Goal: Use online tool/utility: Utilize a website feature to perform a specific function

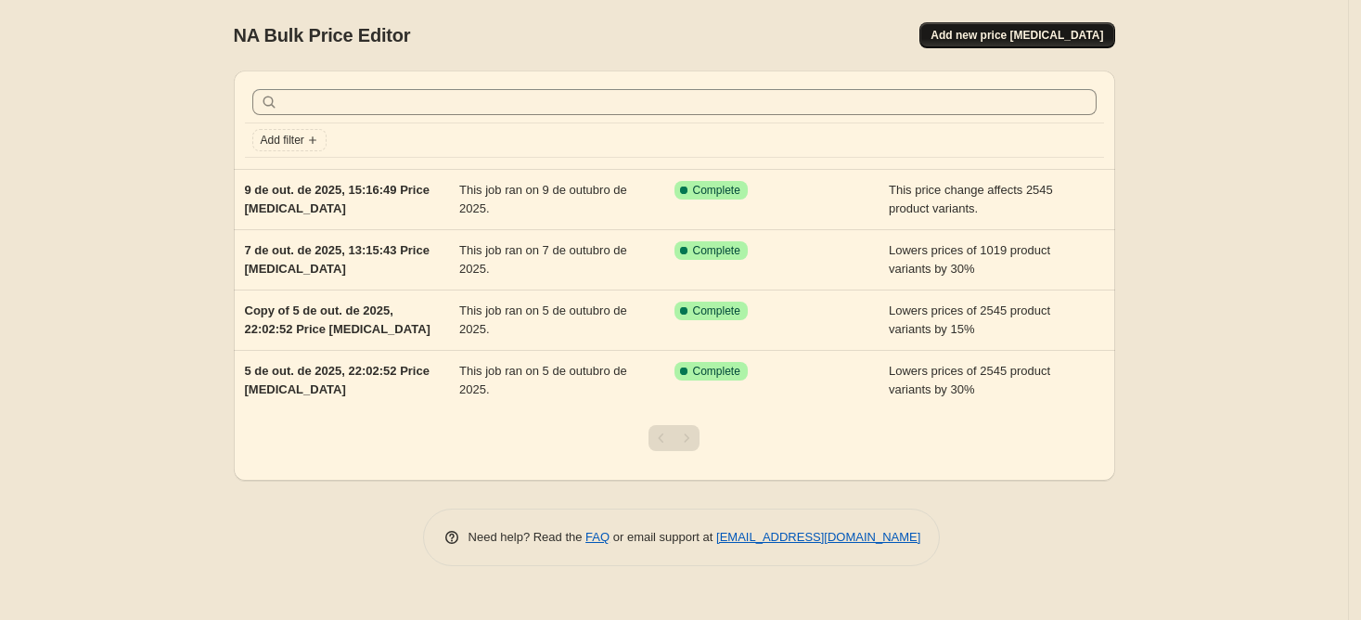
click at [1045, 33] on span "Add new price [MEDICAL_DATA]" at bounding box center [1017, 35] width 173 height 15
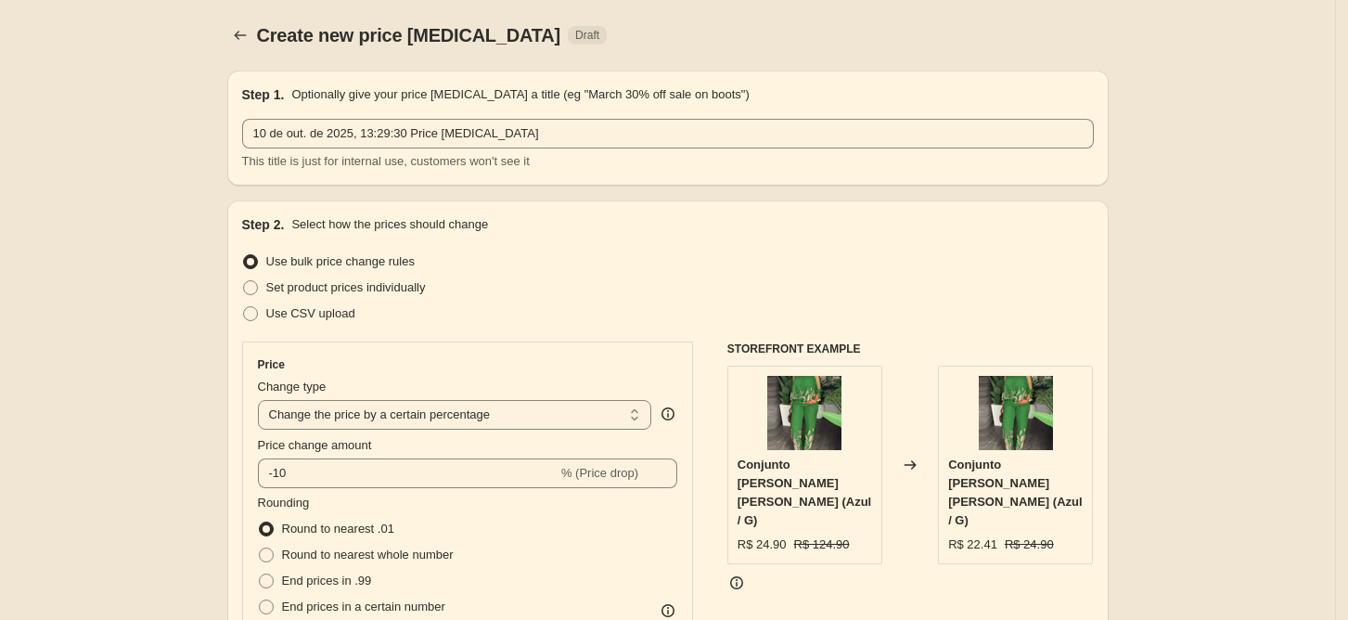
scroll to position [277, 0]
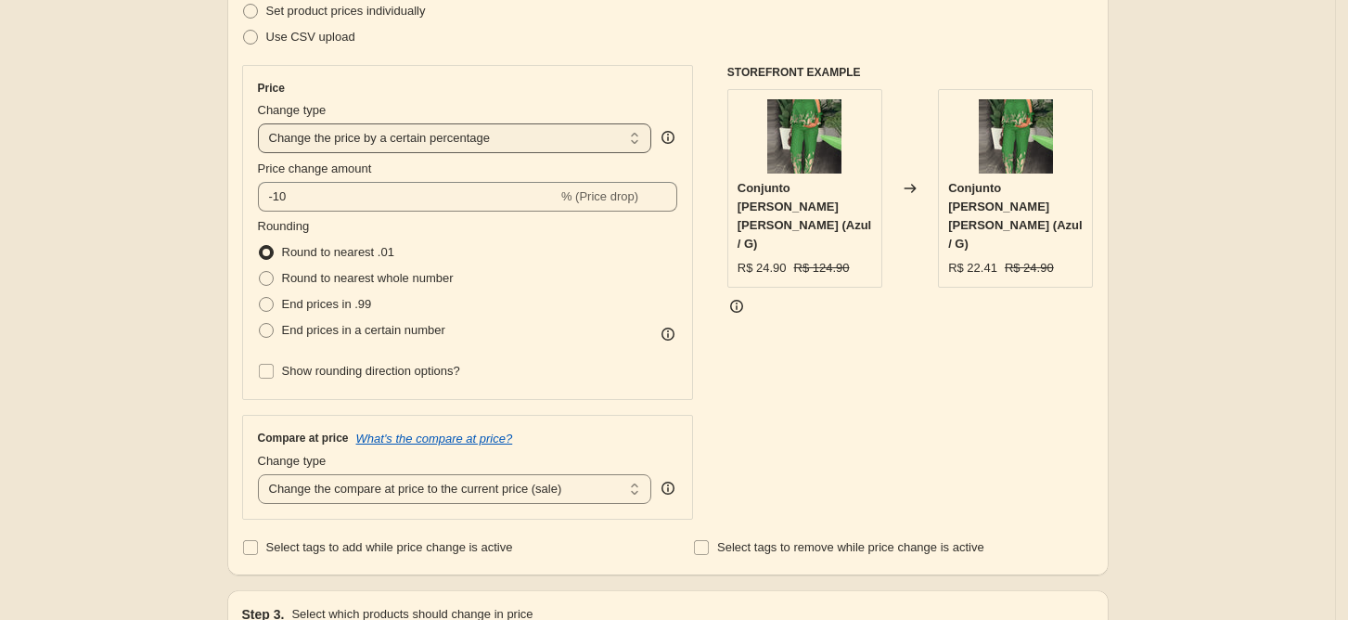
click at [507, 142] on select "Change the price to a certain amount Change the price by a certain amount Chang…" at bounding box center [455, 138] width 394 height 30
select select "by"
click at [264, 123] on select "Change the price to a certain amount Change the price by a certain amount Chang…" at bounding box center [455, 138] width 394 height 30
type input "-10.00"
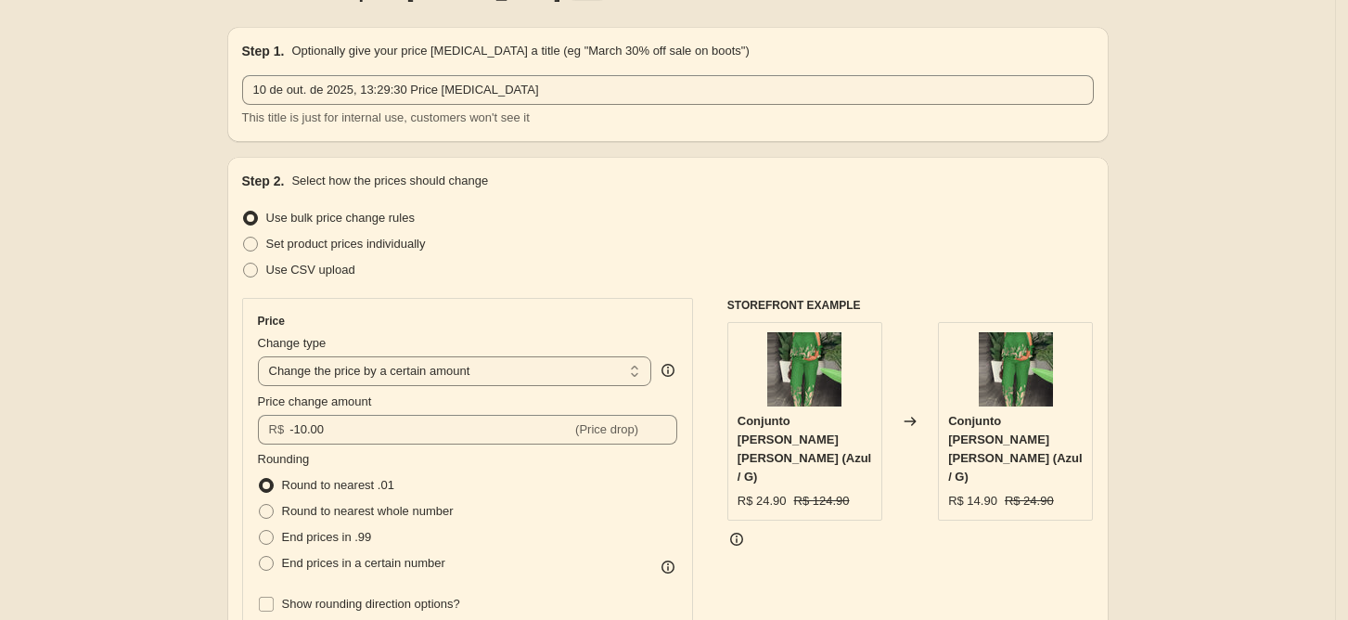
scroll to position [305, 0]
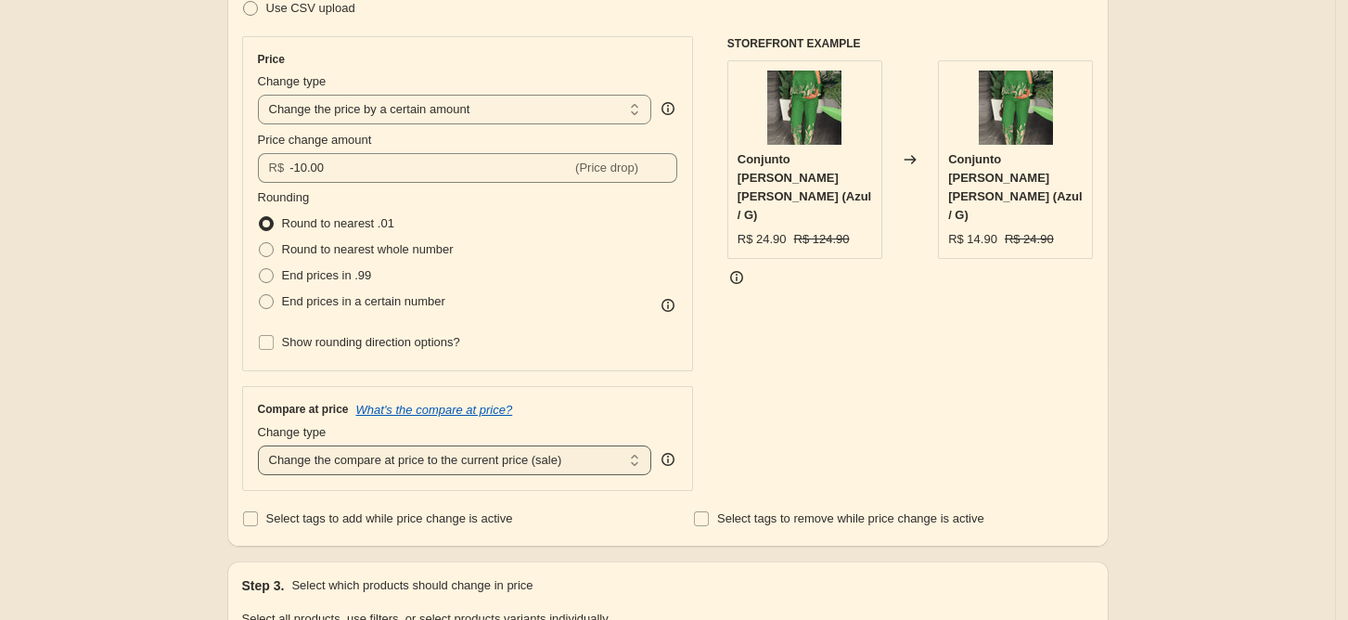
click at [550, 457] on select "Change the compare at price to the current price (sale) Change the compare at p…" at bounding box center [455, 460] width 394 height 30
select select "by"
click at [264, 445] on select "Change the compare at price to the current price (sale) Change the compare at p…" at bounding box center [455, 460] width 394 height 30
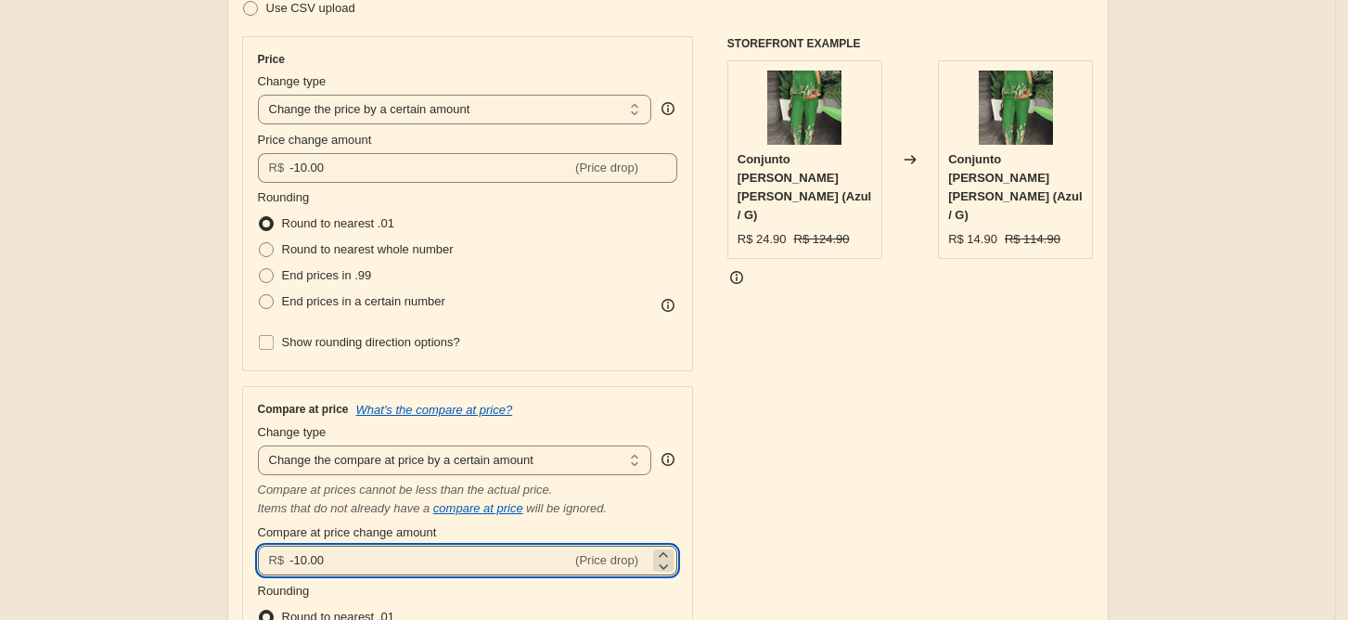
click at [418, 568] on input "-10.00" at bounding box center [430, 561] width 282 height 30
click at [304, 563] on input "-10.00" at bounding box center [430, 561] width 282 height 30
type input "-20.00"
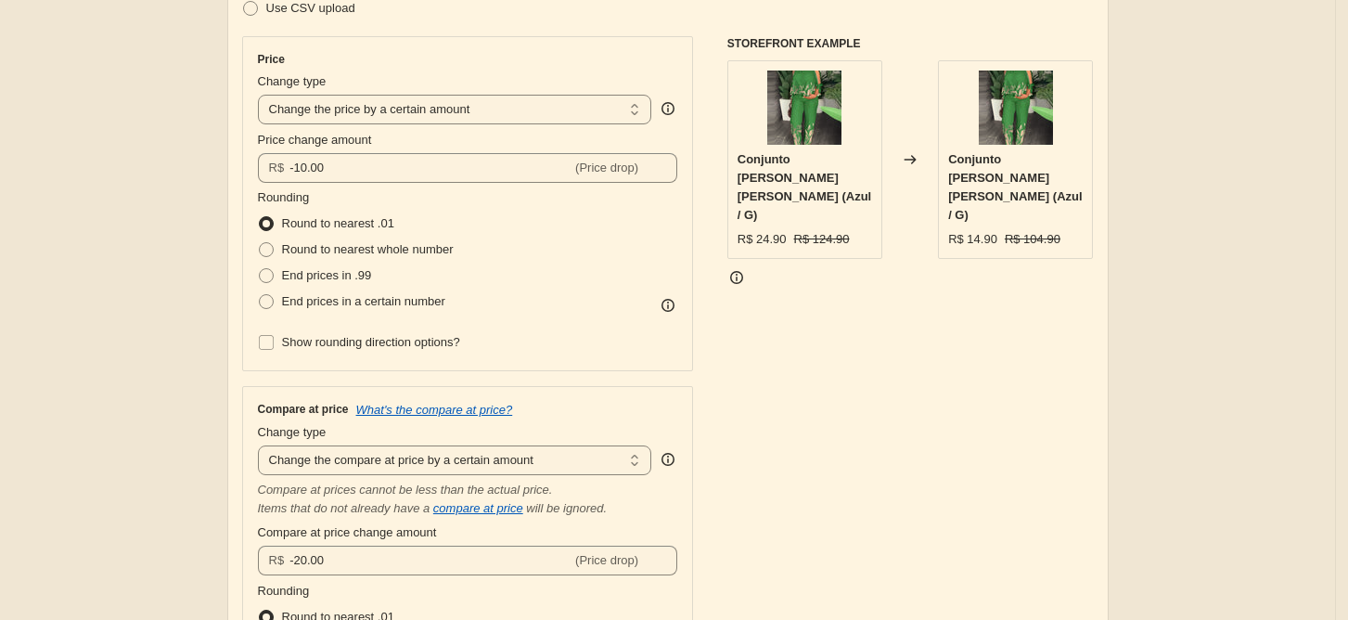
click at [754, 465] on div "STOREFRONT EXAMPLE Conjunto [PERSON_NAME] [PERSON_NAME] (Azul / G) R$ 24.90 R$ …" at bounding box center [910, 400] width 367 height 728
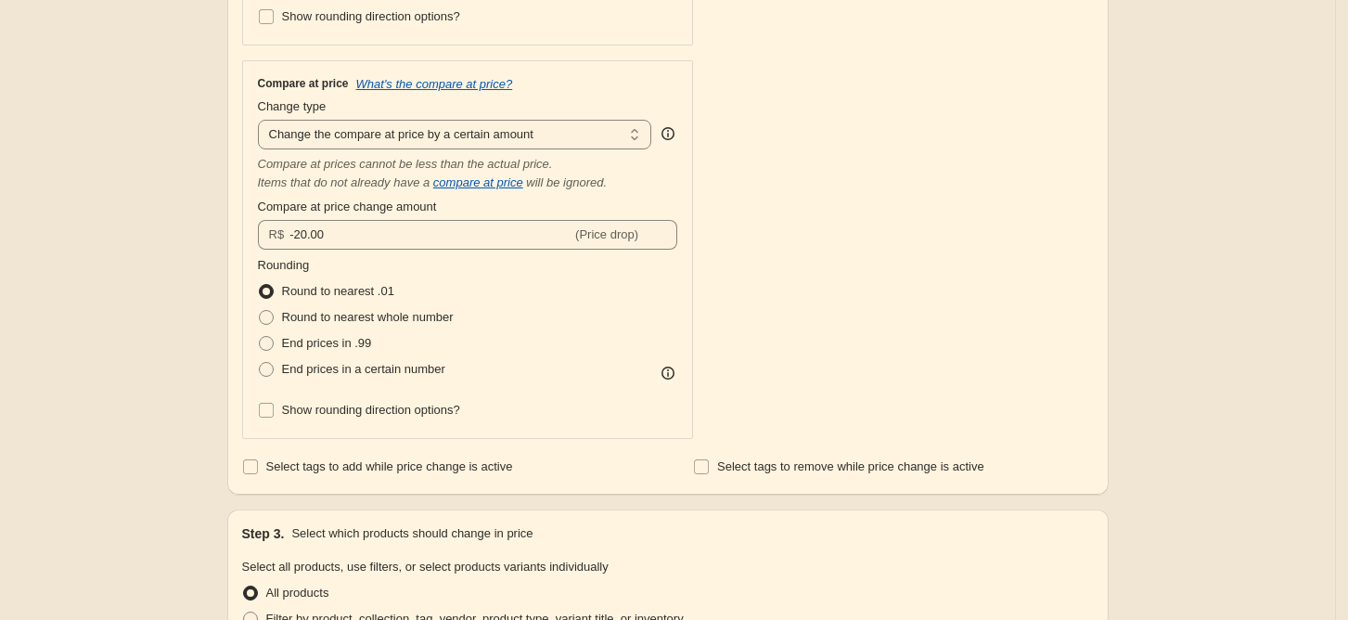
scroll to position [630, 0]
click at [343, 367] on span "End prices in a certain number" at bounding box center [363, 370] width 163 height 14
click at [260, 364] on input "End prices in a certain number" at bounding box center [259, 363] width 1 height 1
radio input "true"
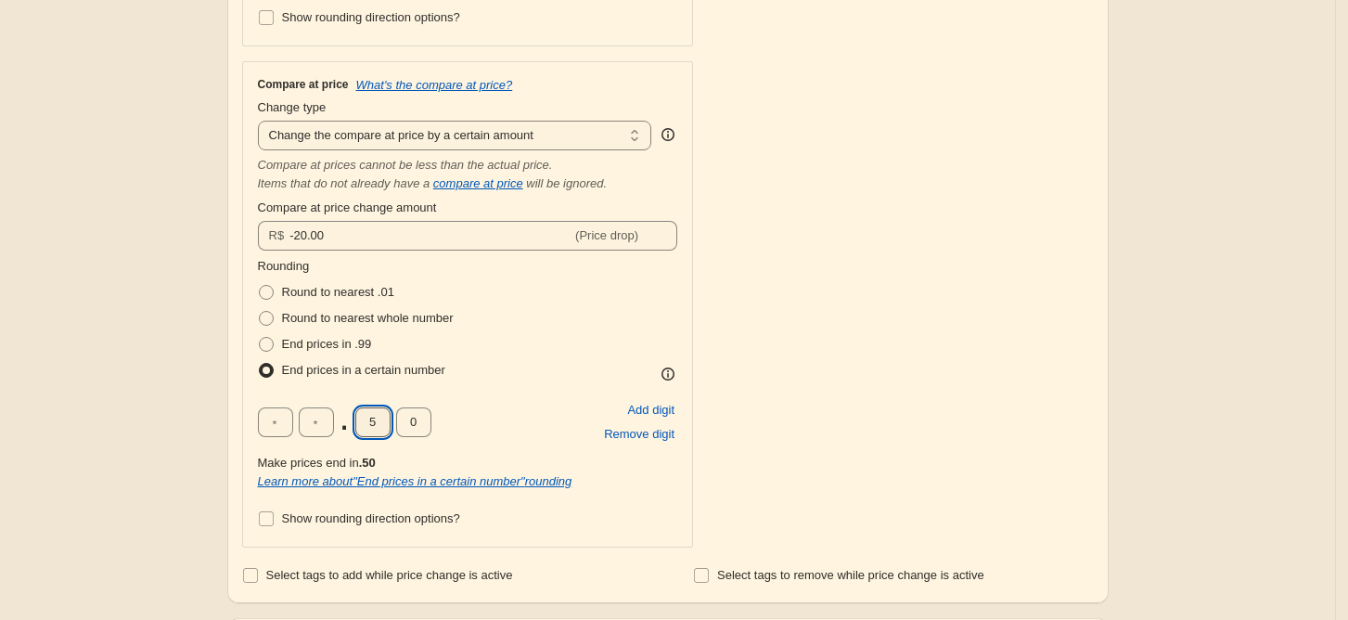
click at [384, 425] on input "5" at bounding box center [372, 422] width 35 height 30
type input "9"
click at [858, 330] on div "STOREFRONT EXAMPLE Conjunto [PERSON_NAME] [PERSON_NAME] (Azul / G) R$ 24.90 R$ …" at bounding box center [910, 129] width 367 height 836
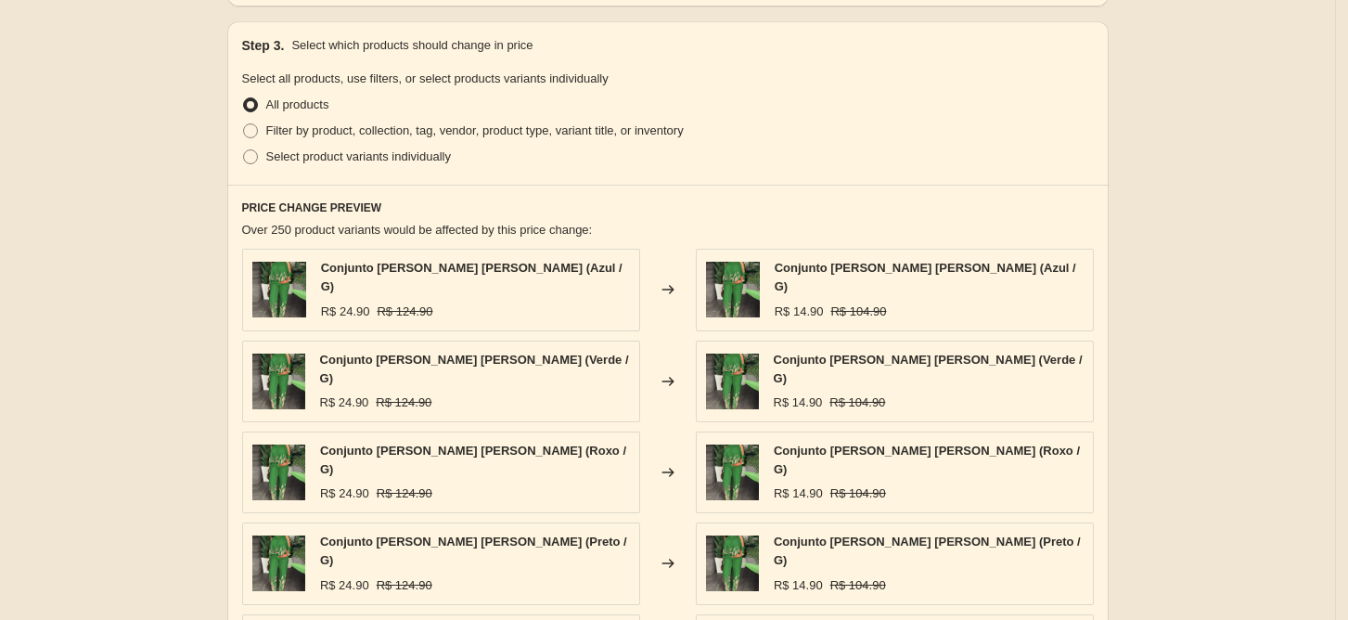
scroll to position [1226, 0]
click at [352, 137] on span "Filter by product, collection, tag, vendor, product type, variant title, or inv…" at bounding box center [475, 131] width 418 height 14
click at [244, 125] on input "Filter by product, collection, tag, vendor, product type, variant title, or inv…" at bounding box center [243, 124] width 1 height 1
radio input "true"
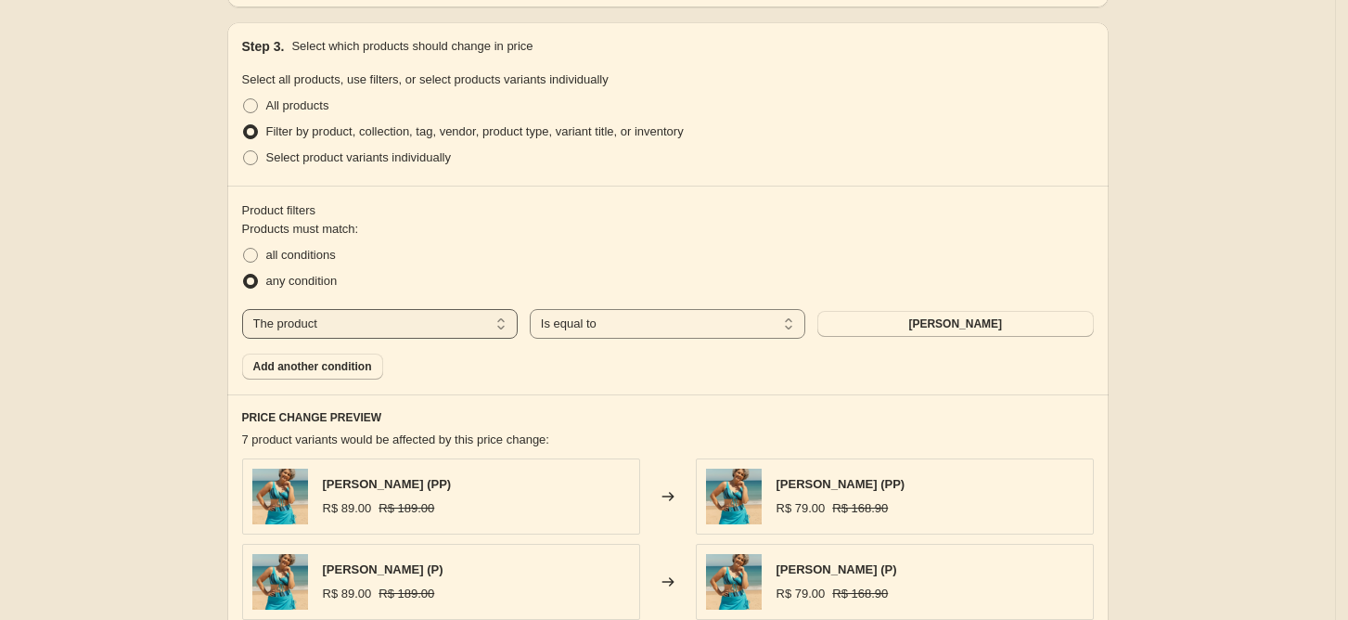
click at [447, 328] on select "The product The product's collection The product's tag The product's vendor The…" at bounding box center [380, 324] width 276 height 30
select select "collection"
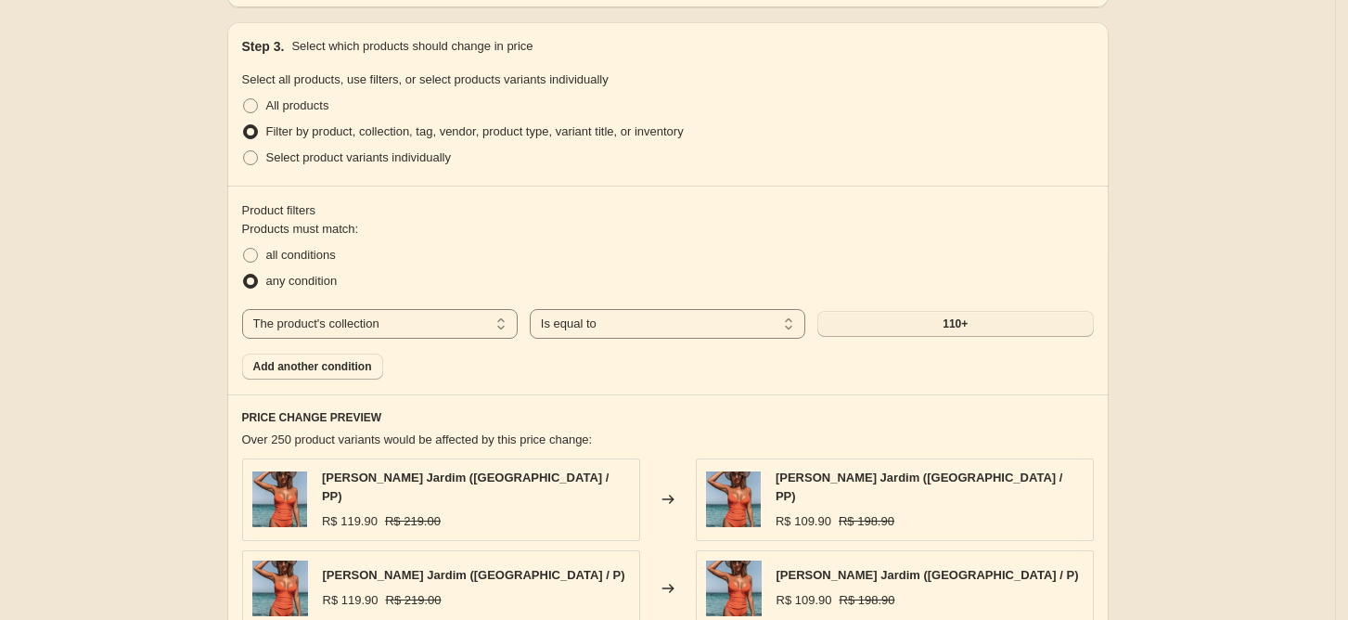
click at [887, 330] on button "110+" at bounding box center [955, 324] width 276 height 26
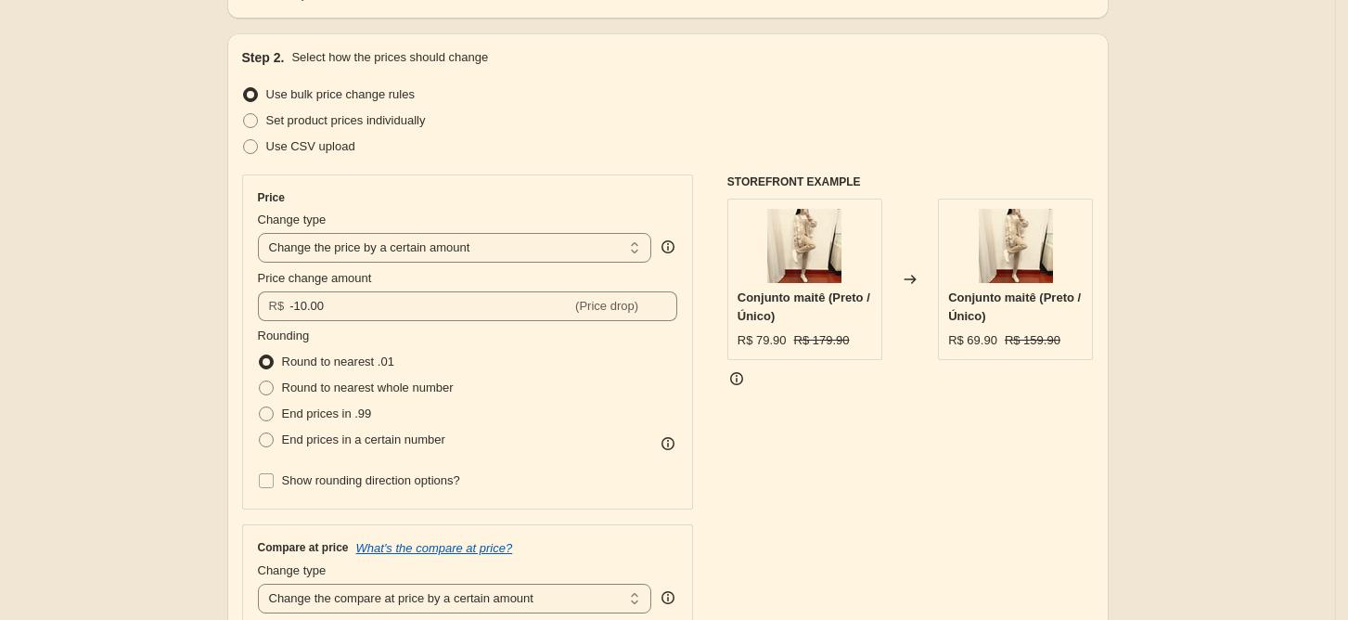
scroll to position [123, 0]
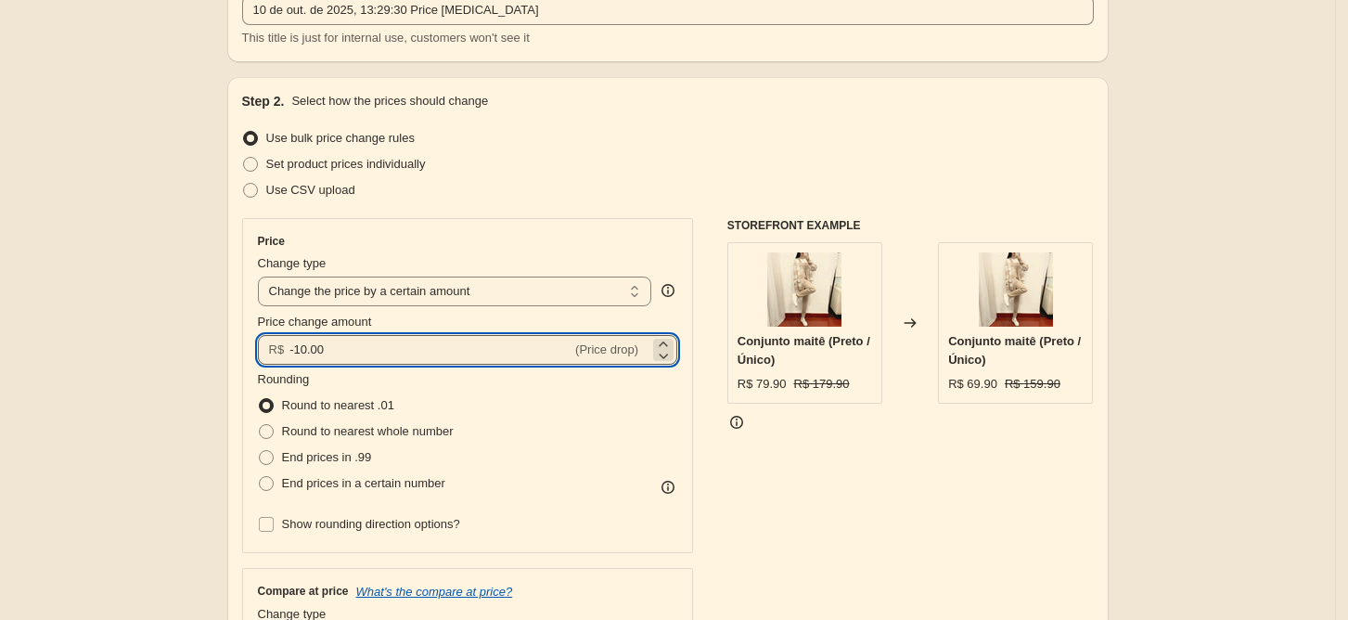
click at [293, 356] on input "-10.00" at bounding box center [430, 350] width 282 height 30
click at [306, 355] on input "-10.00" at bounding box center [430, 350] width 282 height 30
type input "-20.00"
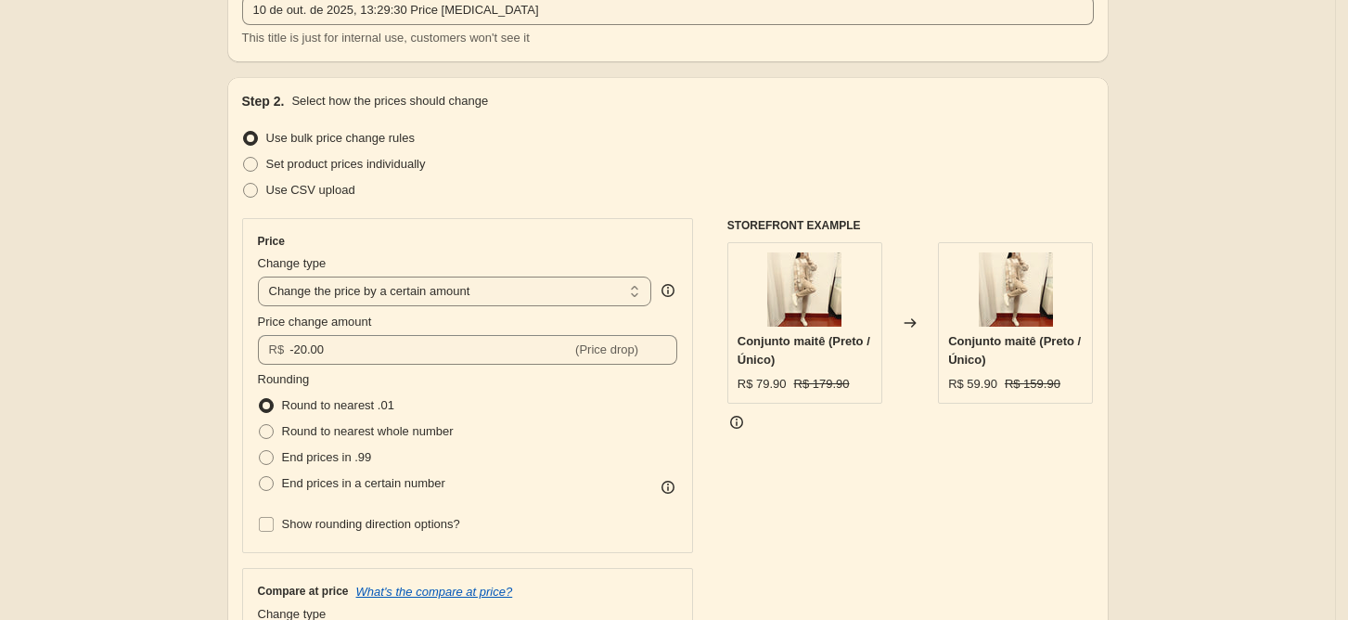
click at [891, 145] on div "Use bulk price change rules" at bounding box center [668, 138] width 852 height 26
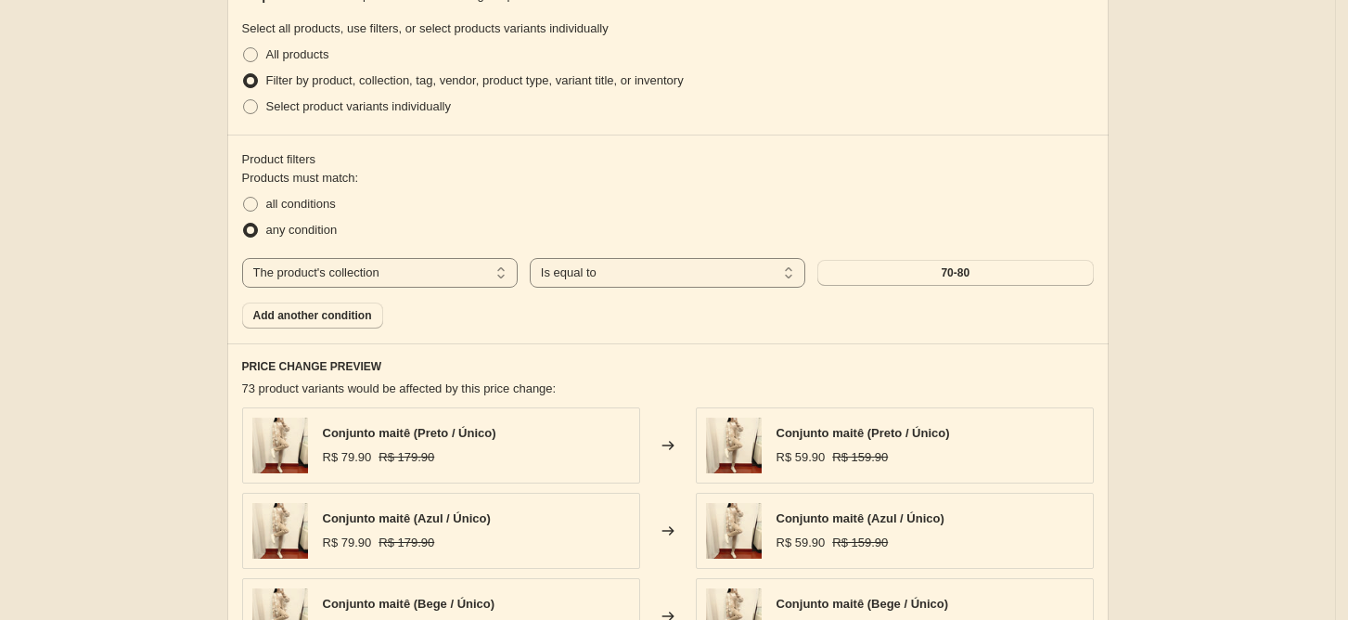
scroll to position [1824, 0]
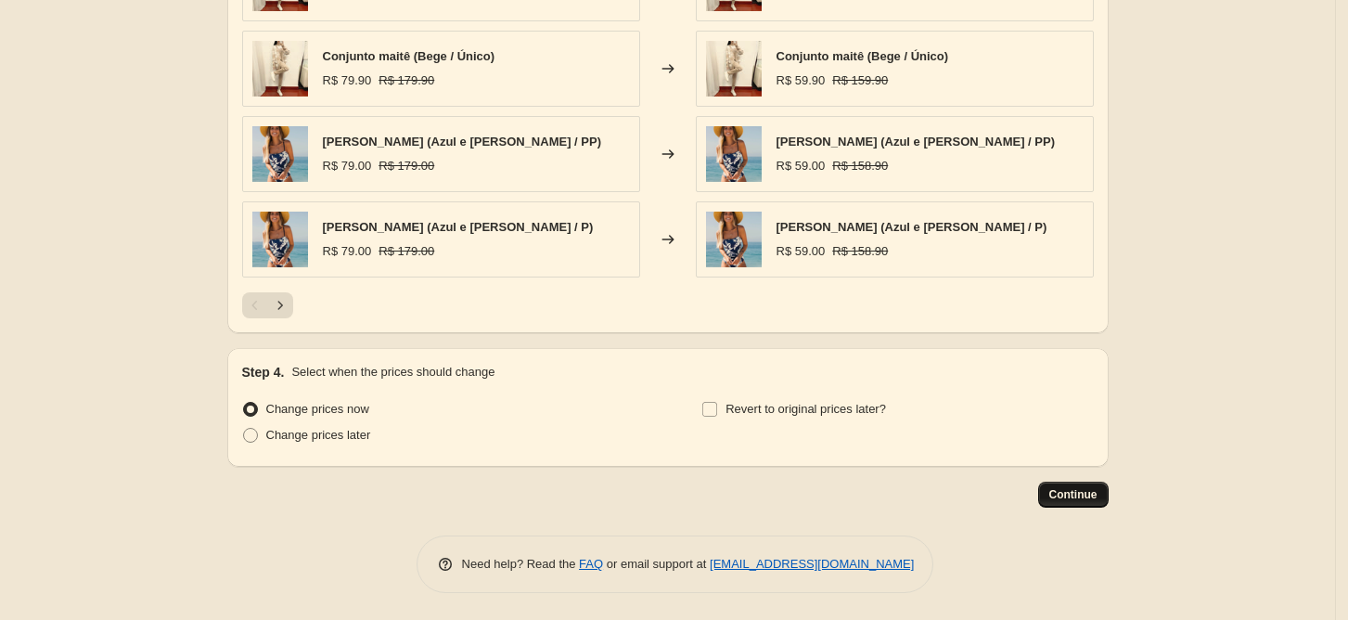
click at [1061, 501] on button "Continue" at bounding box center [1073, 495] width 71 height 26
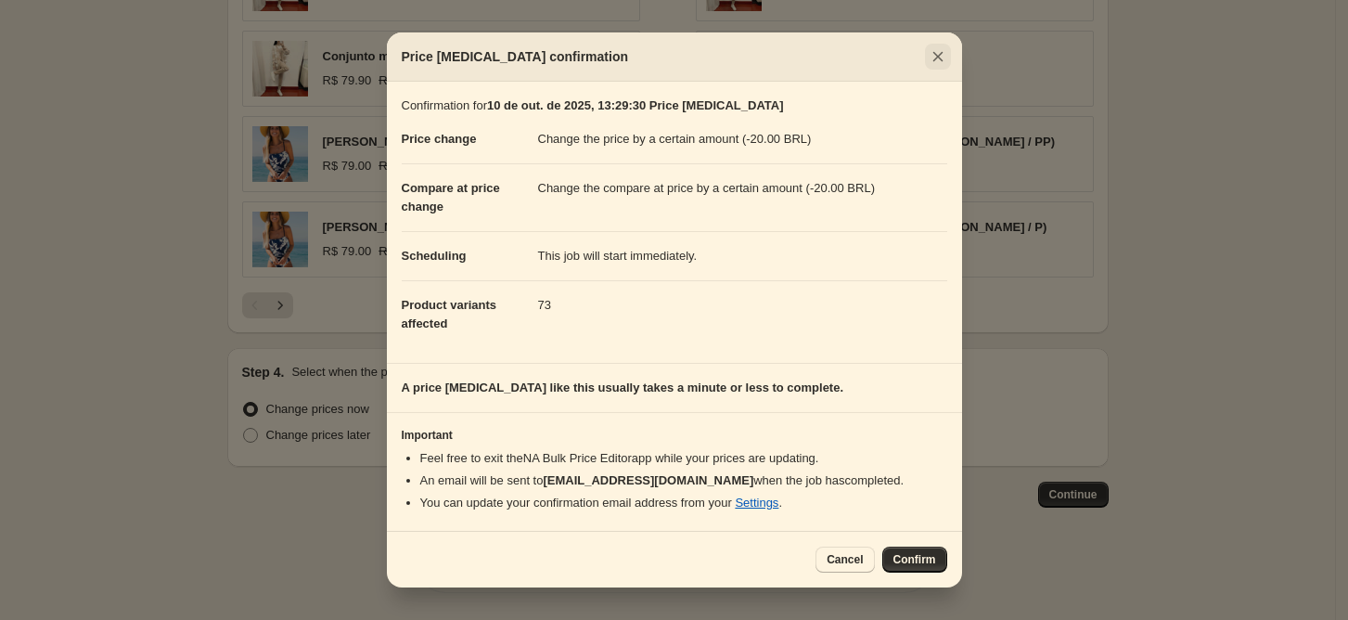
click at [941, 48] on icon "Close" at bounding box center [938, 56] width 19 height 19
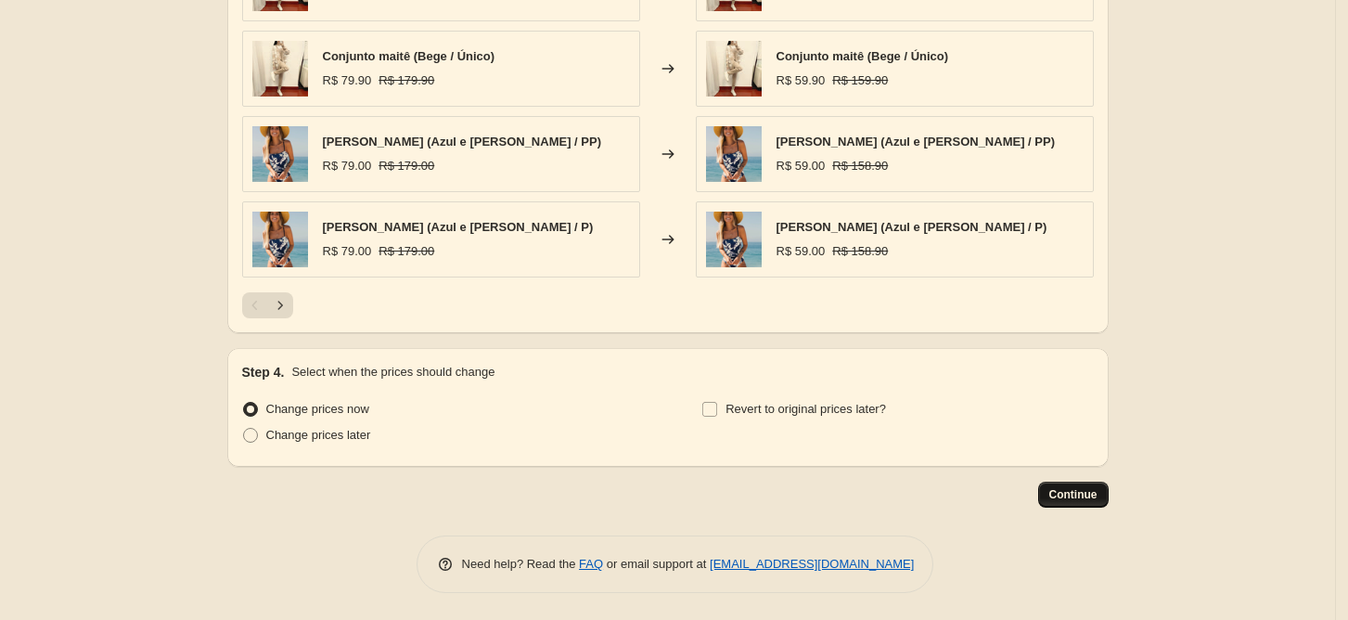
click at [1090, 501] on span "Continue" at bounding box center [1073, 494] width 48 height 15
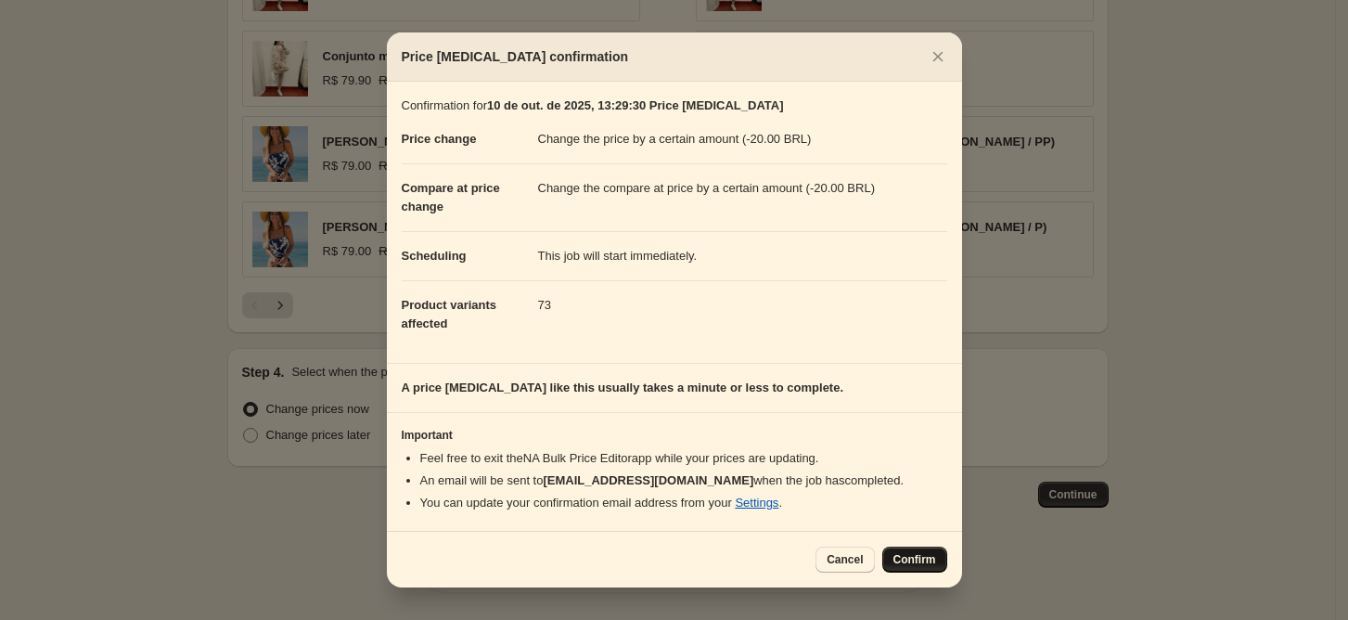
click at [919, 562] on span "Confirm" at bounding box center [915, 559] width 43 height 15
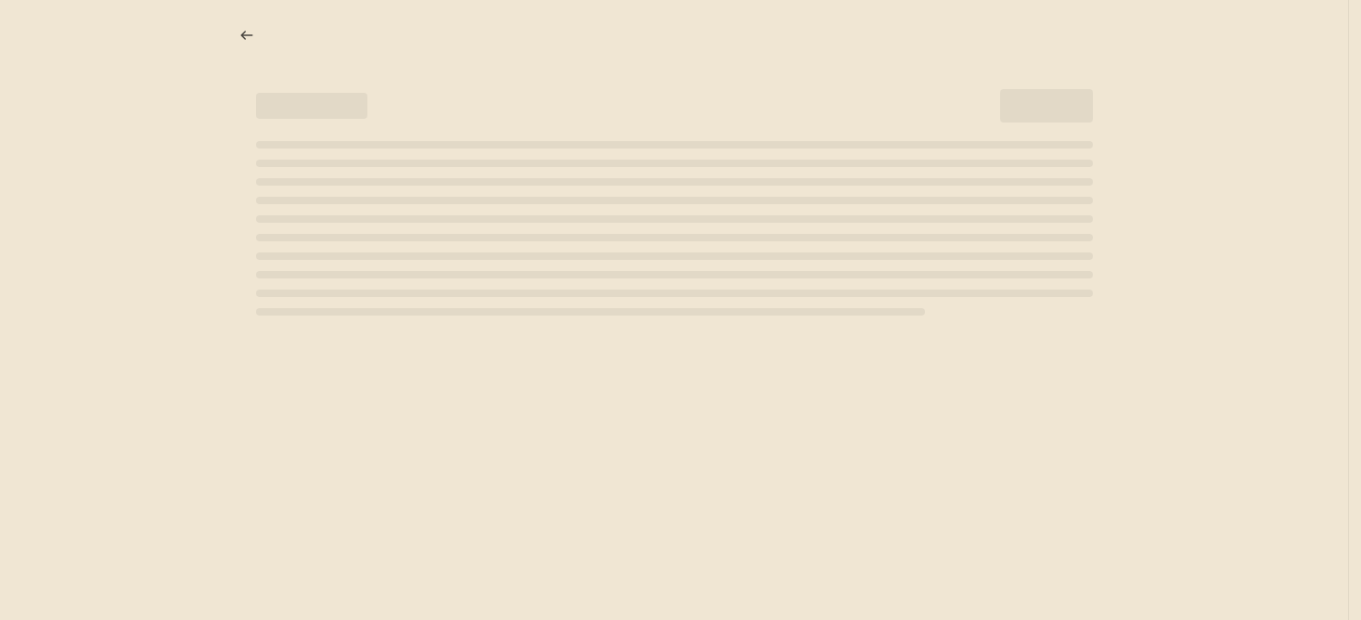
select select "by"
select select "collection"
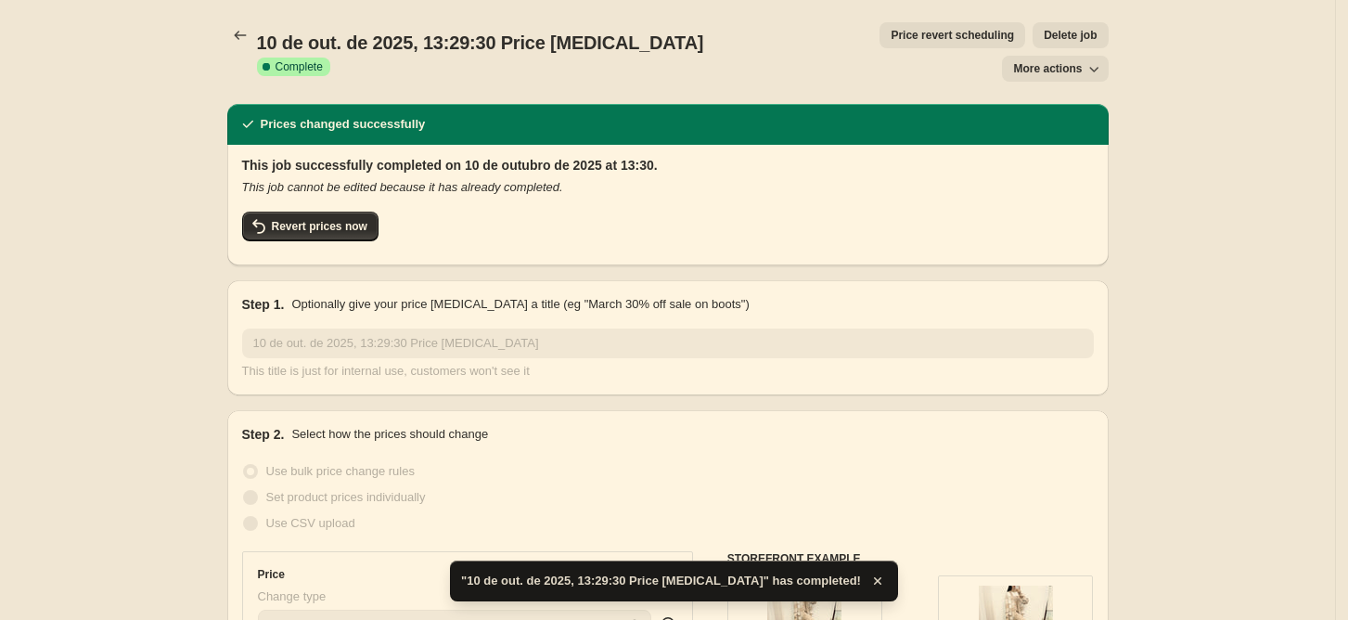
click at [1032, 56] on button "More actions" at bounding box center [1055, 69] width 106 height 26
click at [1042, 58] on button "Copy to new job" at bounding box center [1073, 73] width 112 height 30
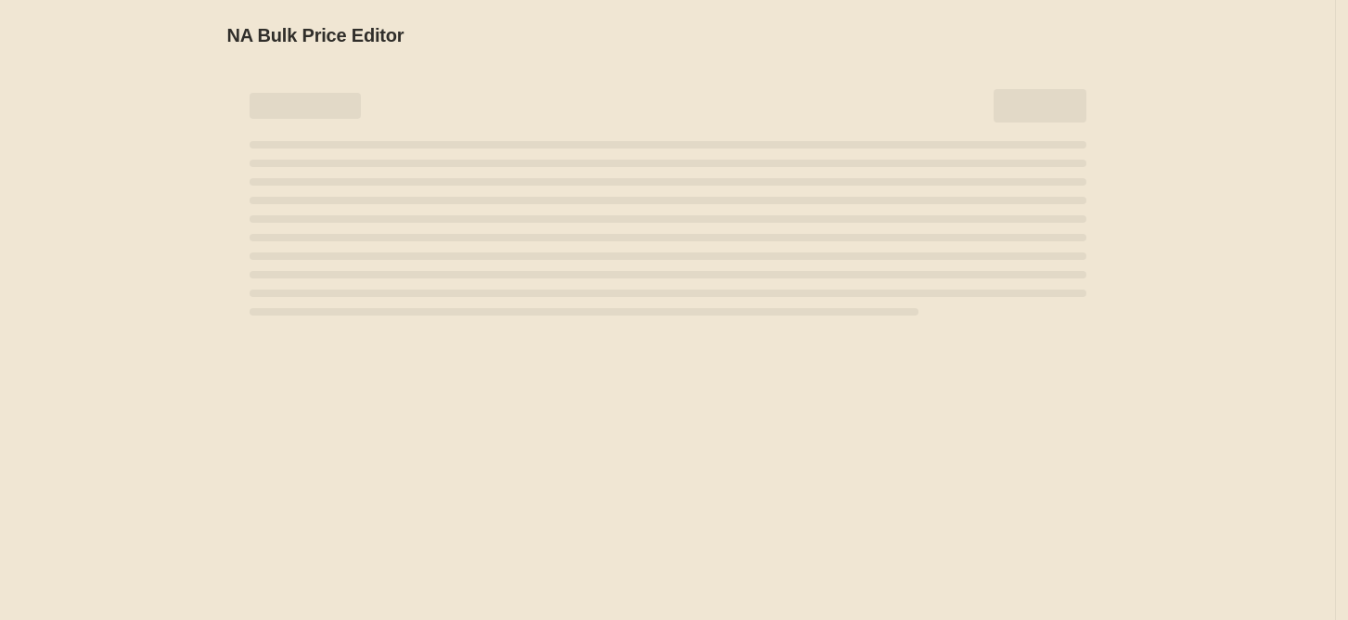
select select "by"
select select "collection"
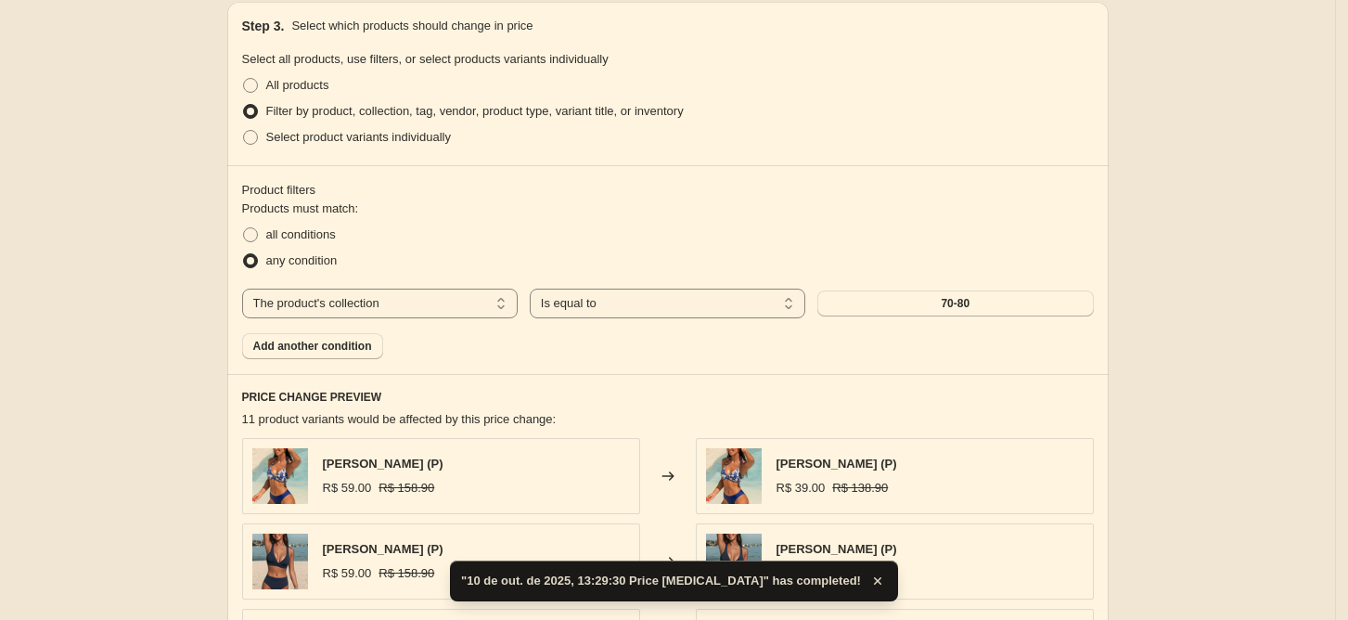
scroll to position [1247, 0]
click at [908, 304] on button "70-80" at bounding box center [955, 302] width 276 height 26
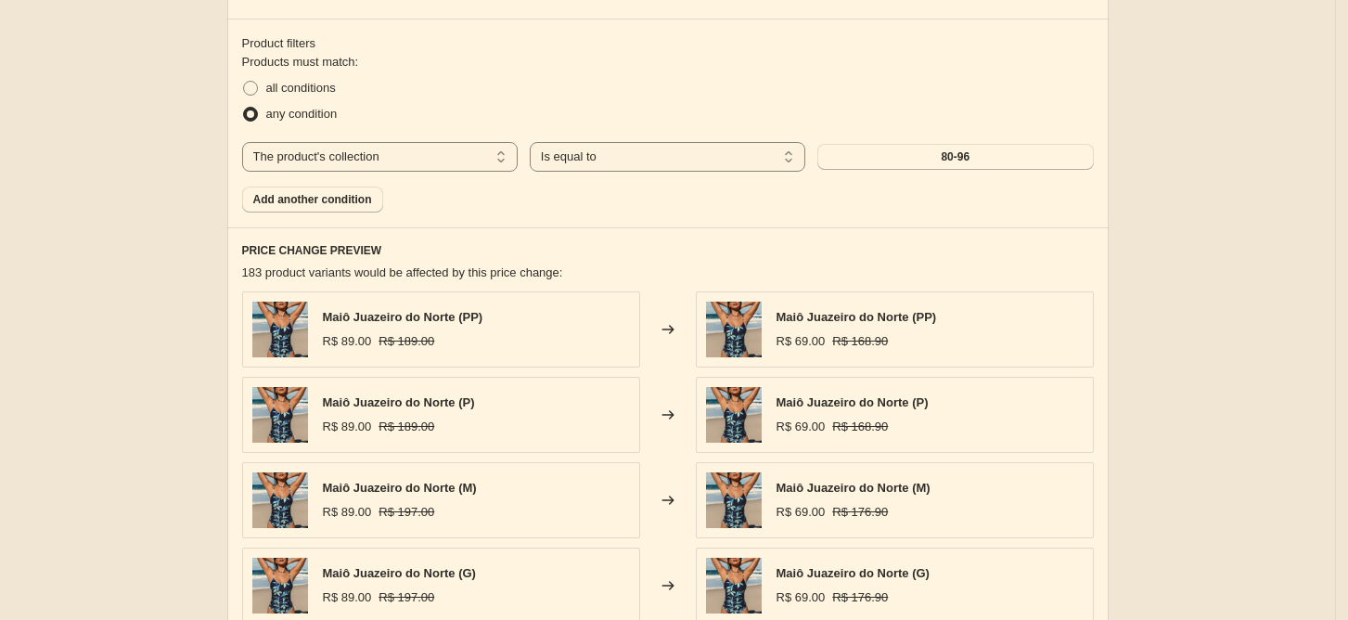
scroll to position [1824, 0]
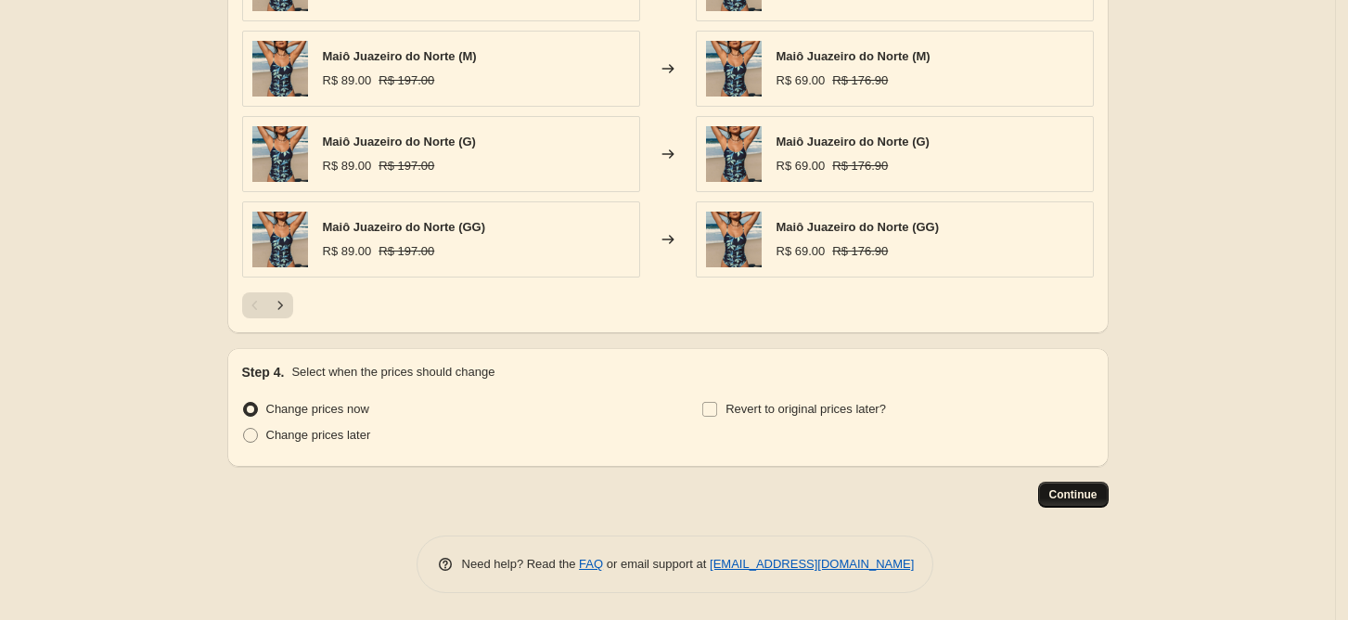
click at [1071, 494] on span "Continue" at bounding box center [1073, 494] width 48 height 15
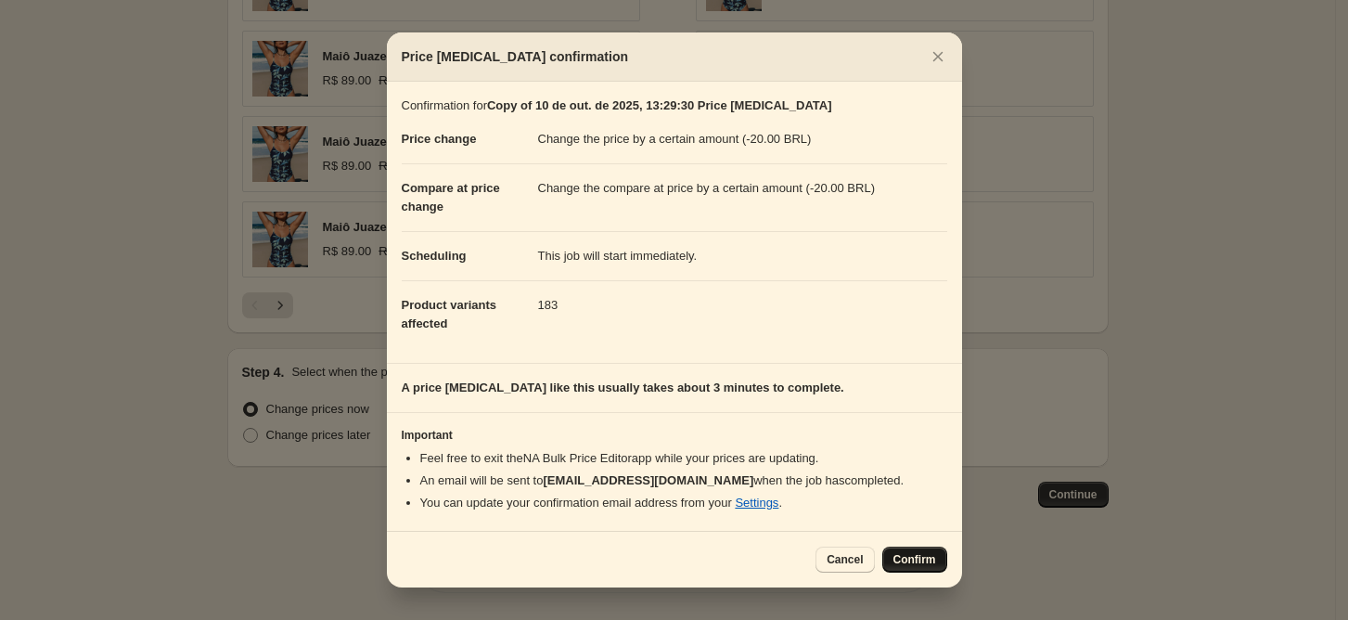
click at [920, 553] on span "Confirm" at bounding box center [915, 559] width 43 height 15
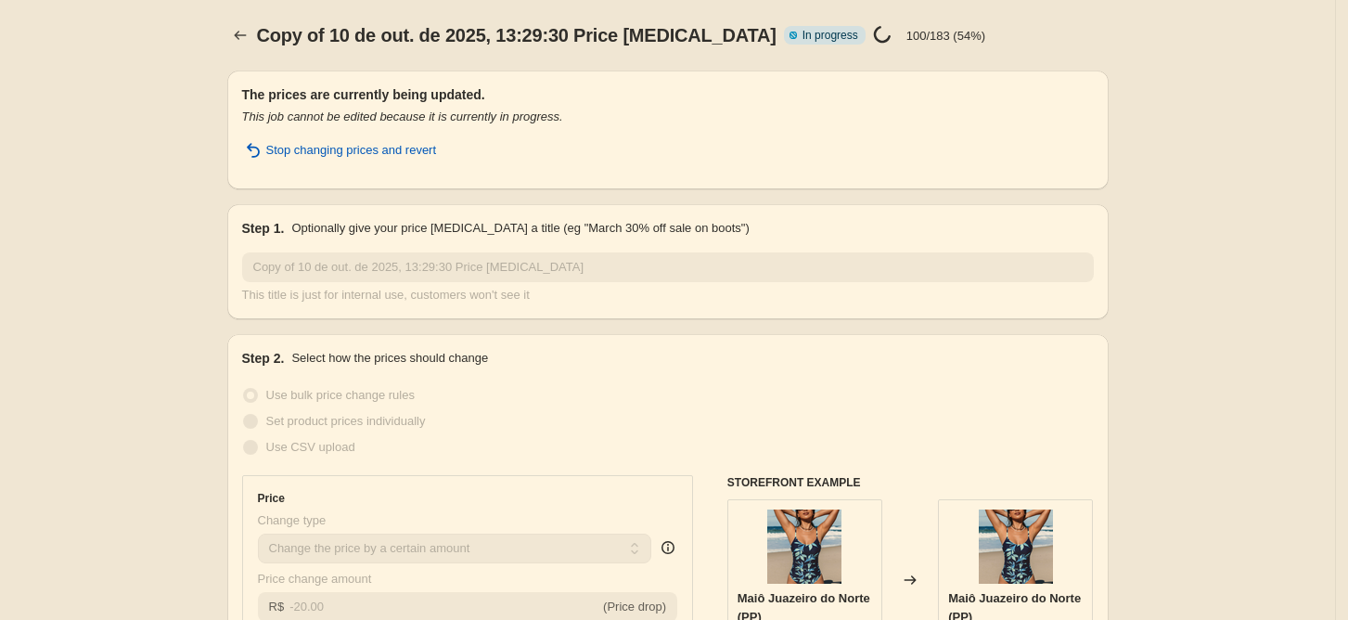
select select "by"
select select "collection"
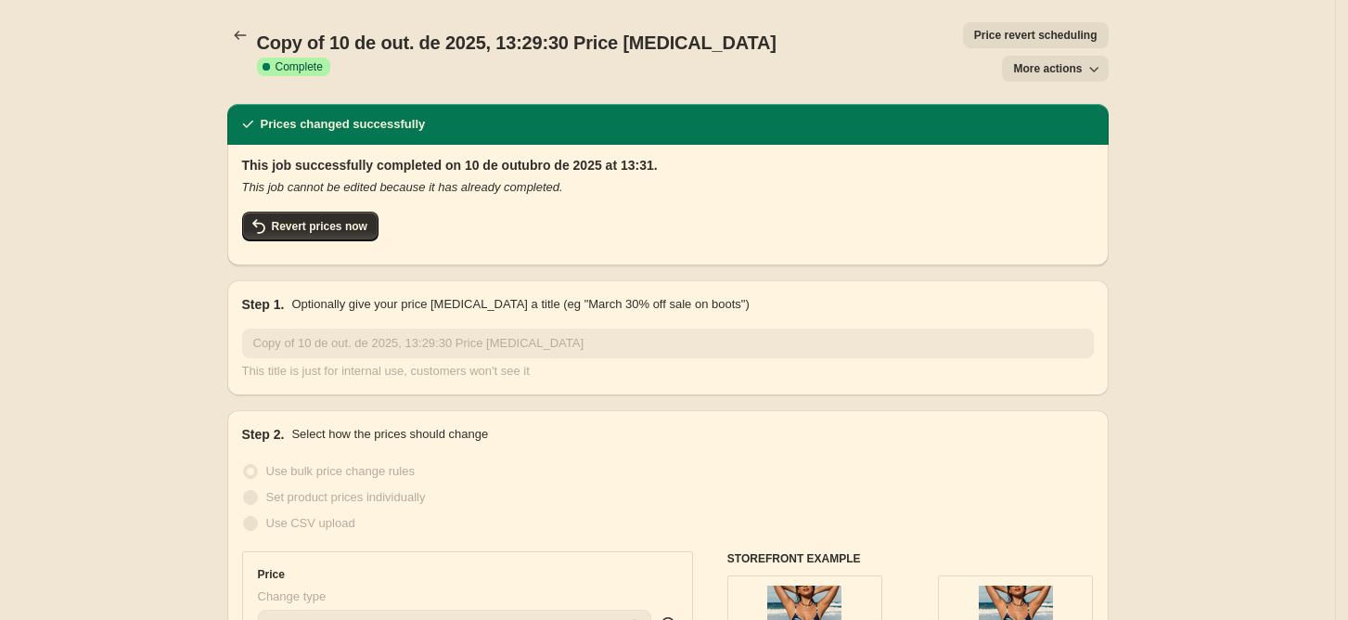
click at [1040, 61] on span "More actions" at bounding box center [1047, 68] width 69 height 15
click at [1069, 78] on span "Copy to new job" at bounding box center [1066, 74] width 86 height 14
select select "by"
select select "collection"
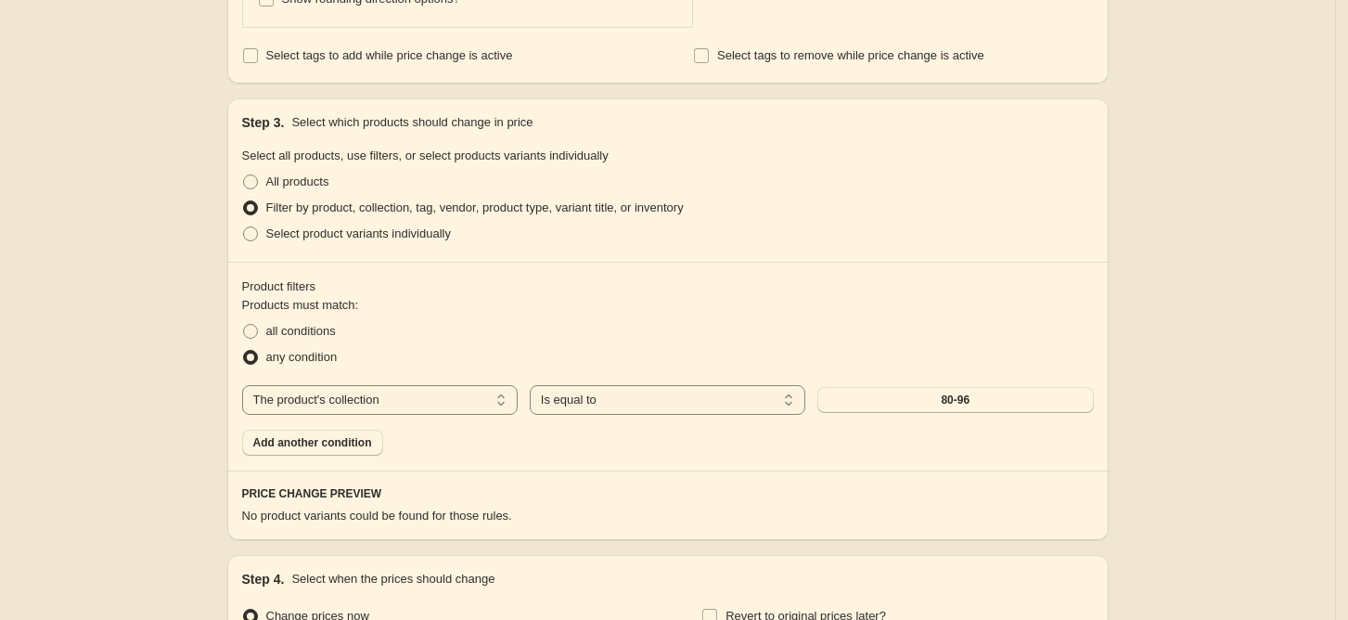
scroll to position [1263, 0]
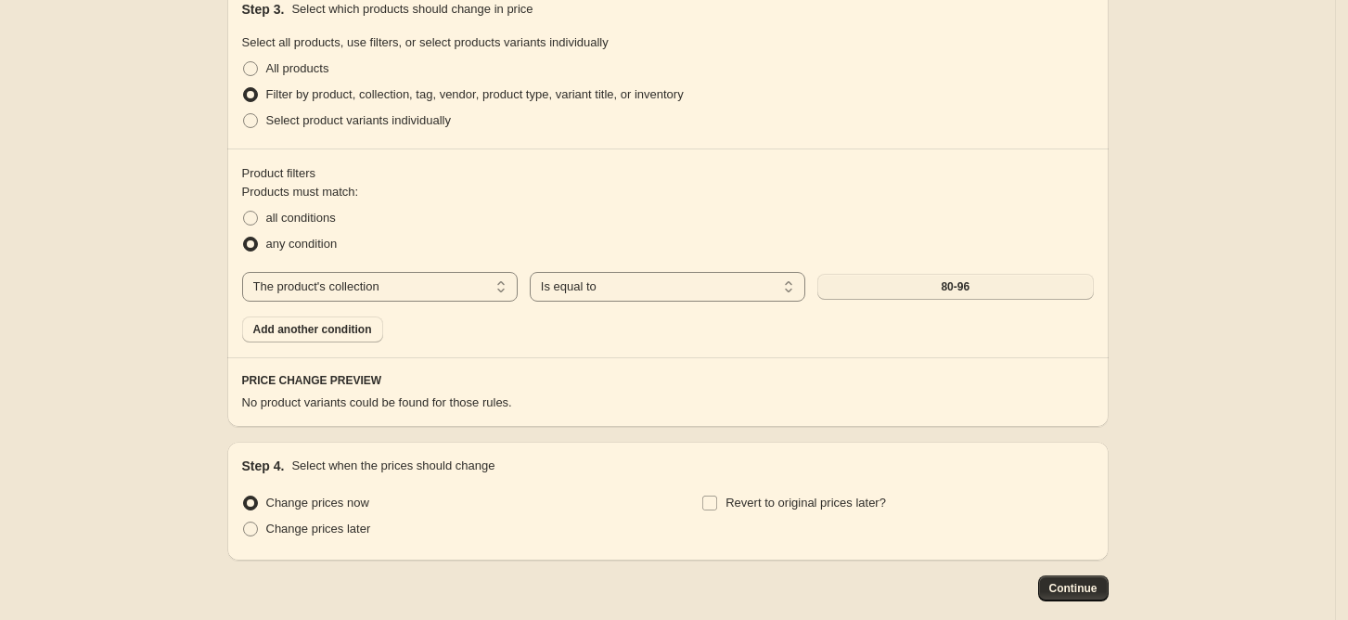
click at [901, 275] on button "80-96" at bounding box center [955, 287] width 276 height 26
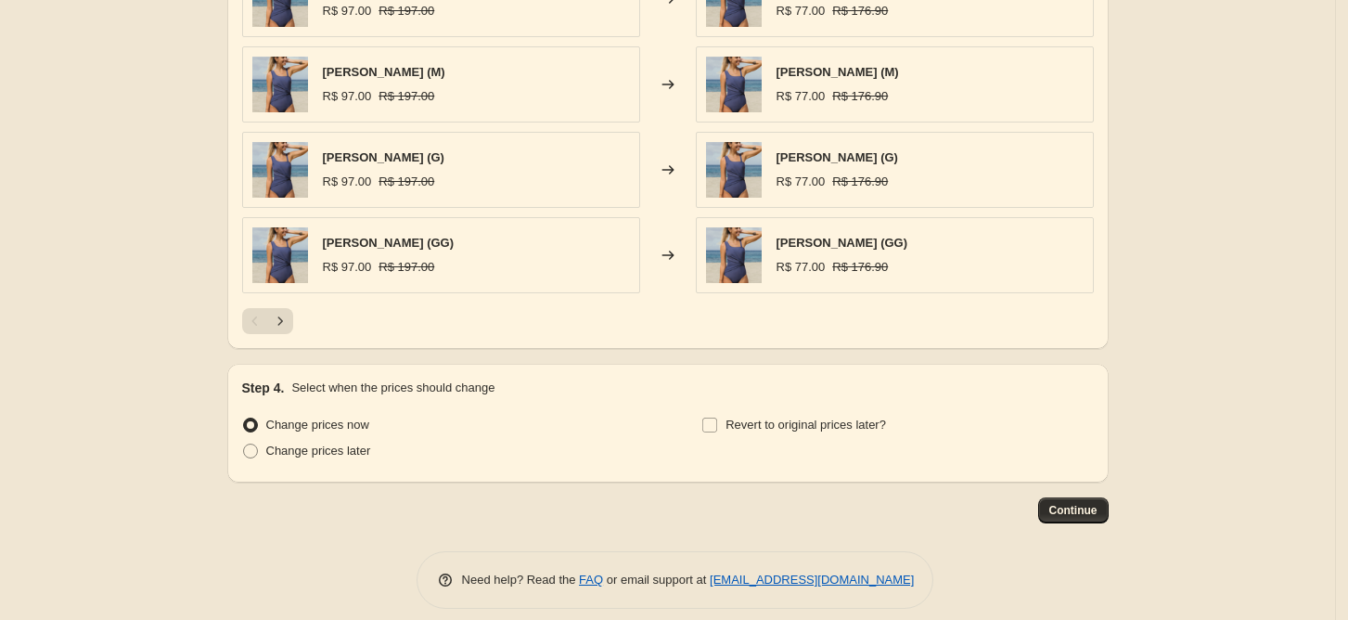
scroll to position [1812, 0]
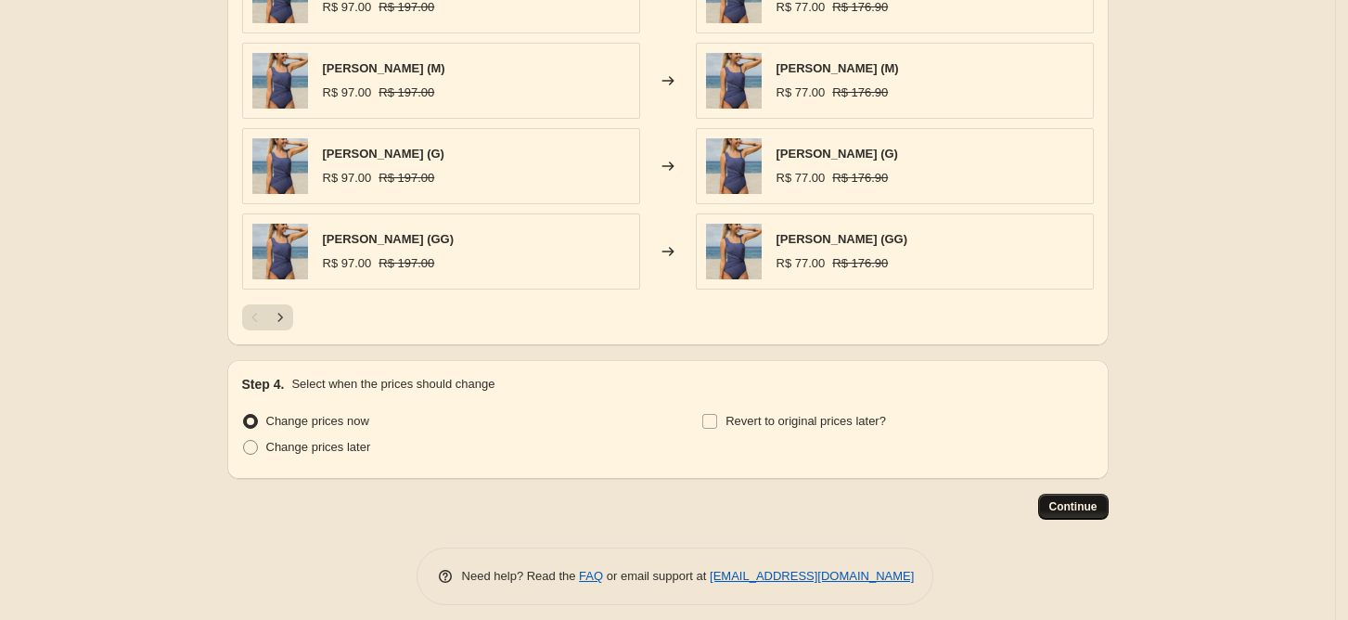
click at [1080, 504] on span "Continue" at bounding box center [1073, 506] width 48 height 15
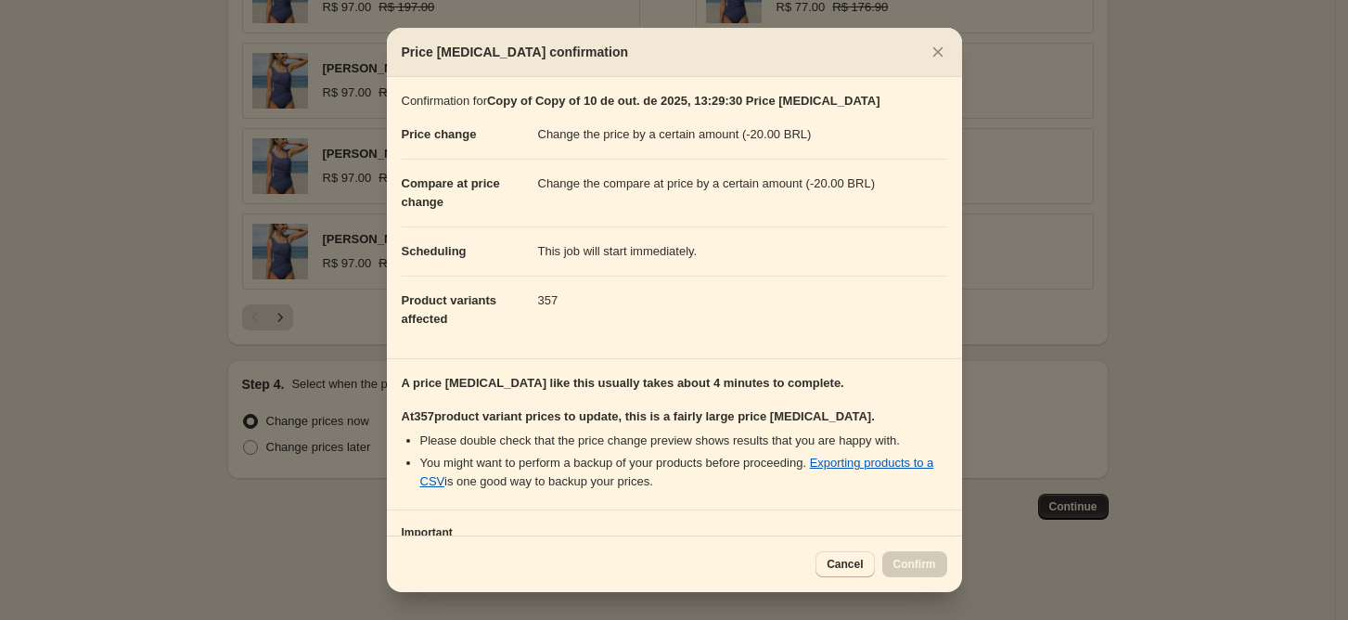
scroll to position [148, 0]
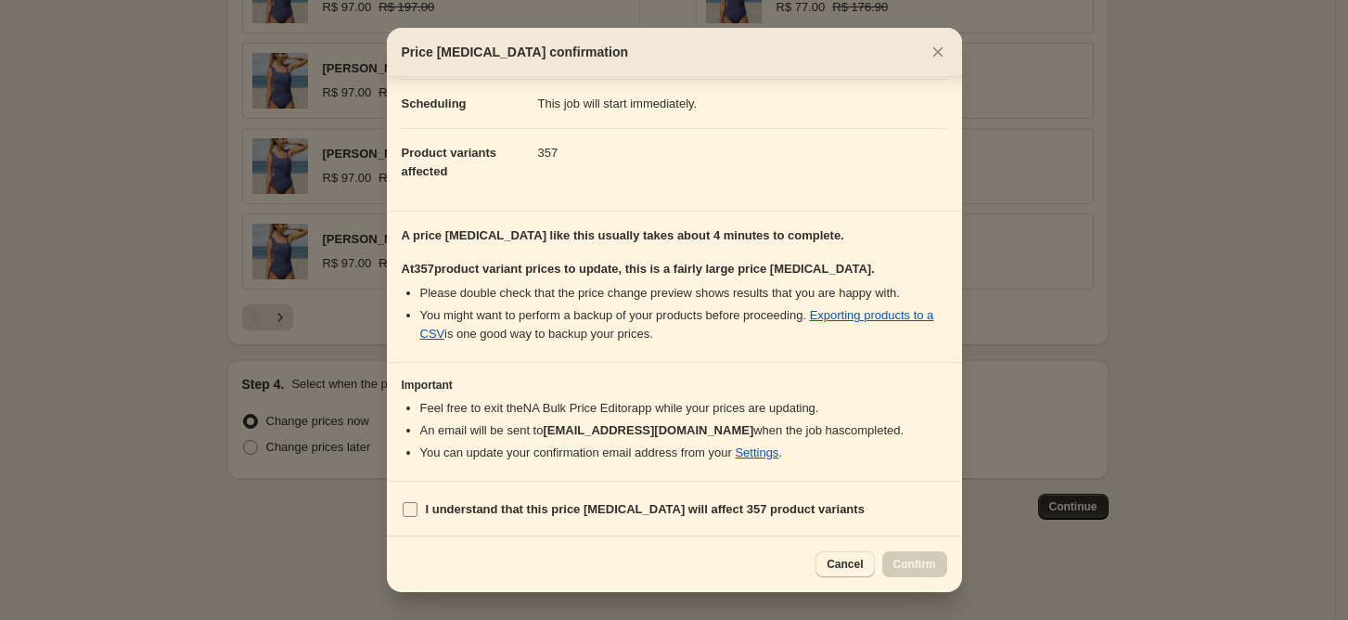
click at [650, 517] on span "I understand that this price [MEDICAL_DATA] will affect 357 product variants" at bounding box center [645, 509] width 439 height 19
click at [418, 517] on input "I understand that this price [MEDICAL_DATA] will affect 357 product variants" at bounding box center [410, 509] width 15 height 15
checkbox input "true"
click at [909, 560] on span "Confirm" at bounding box center [915, 564] width 43 height 15
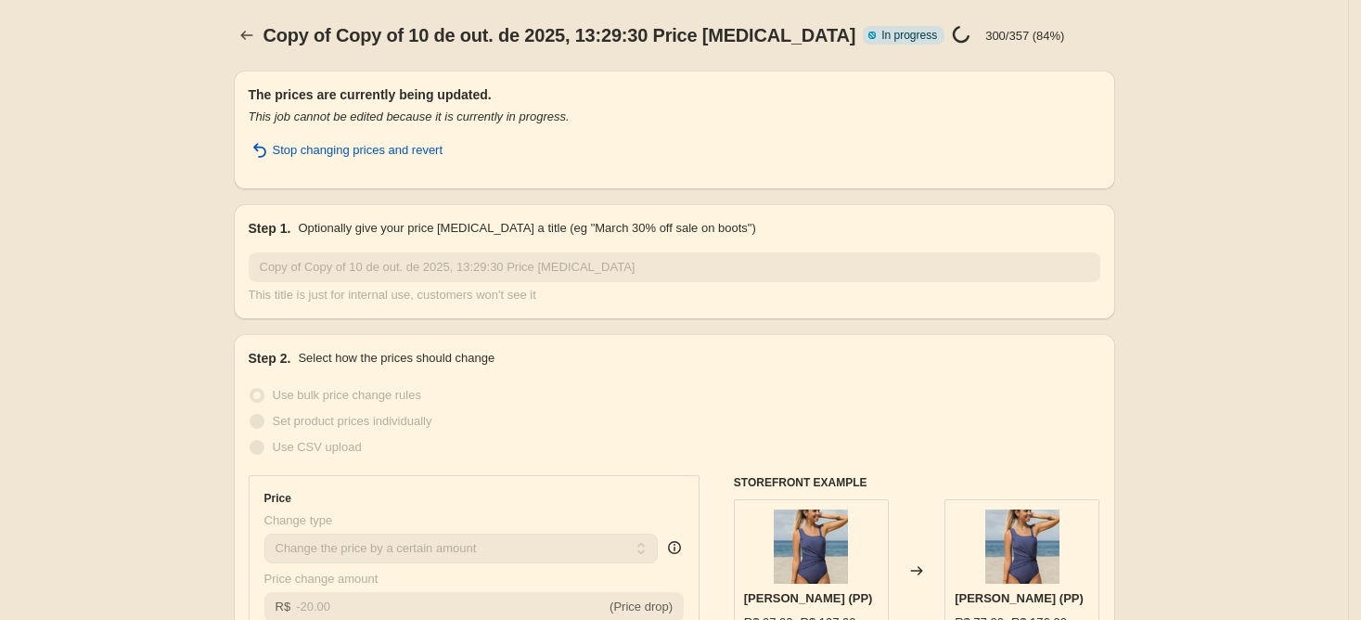
select select "by"
select select "collection"
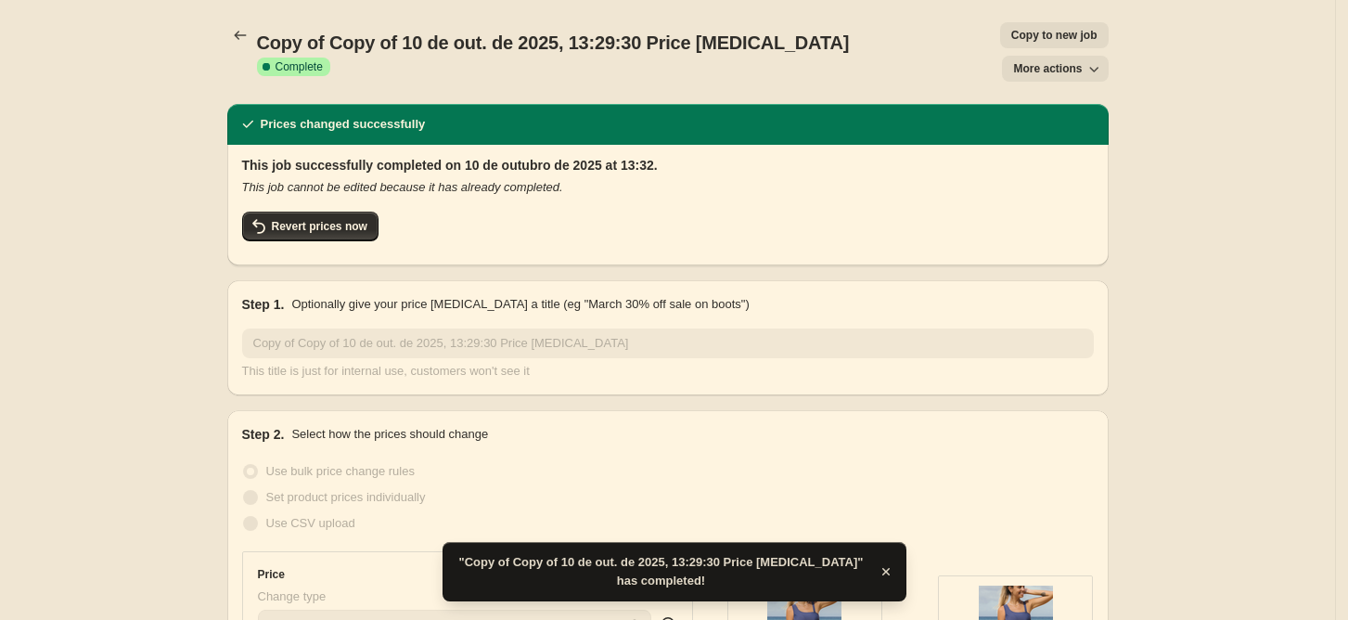
click at [1000, 36] on button "Copy to new job" at bounding box center [1054, 35] width 109 height 26
select select "by"
select select "collection"
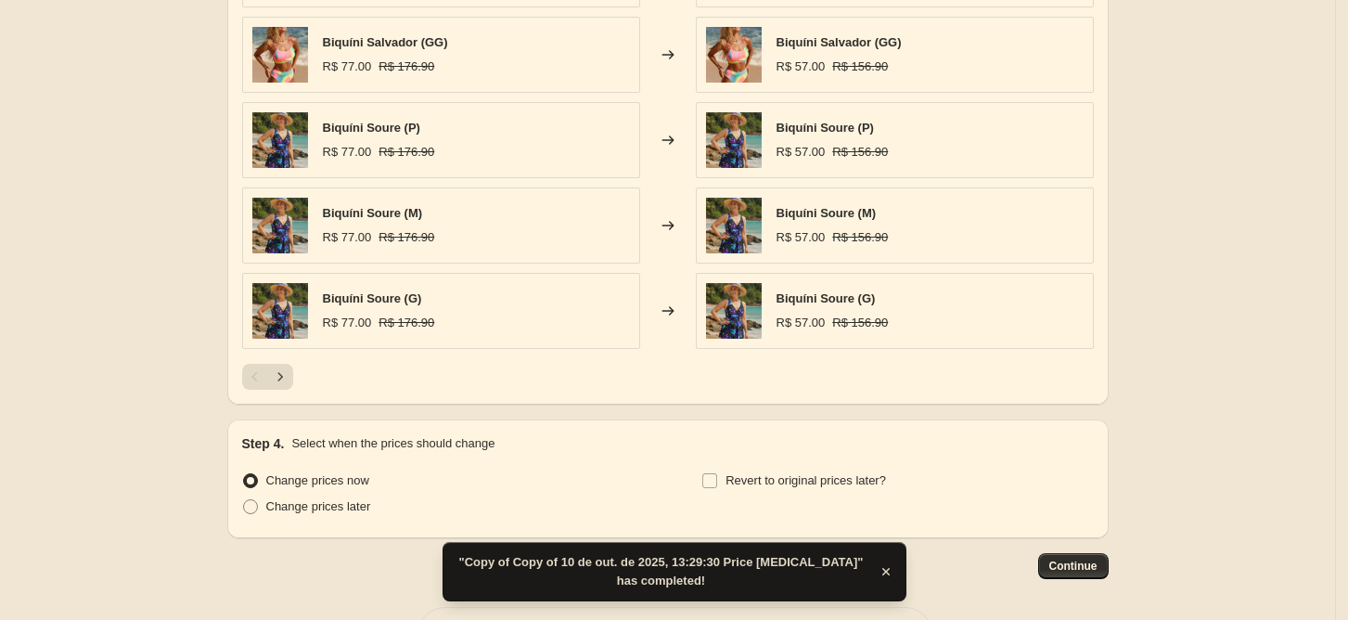
scroll to position [1356, 0]
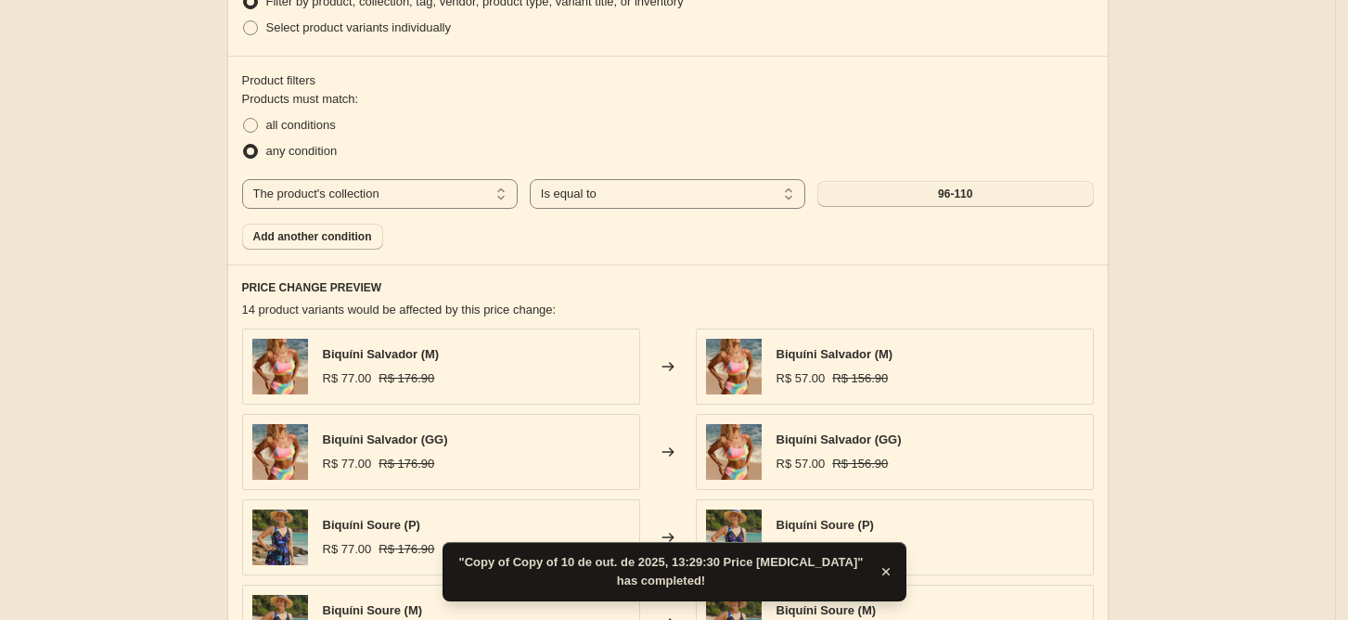
click at [935, 205] on button "96-110" at bounding box center [955, 194] width 276 height 26
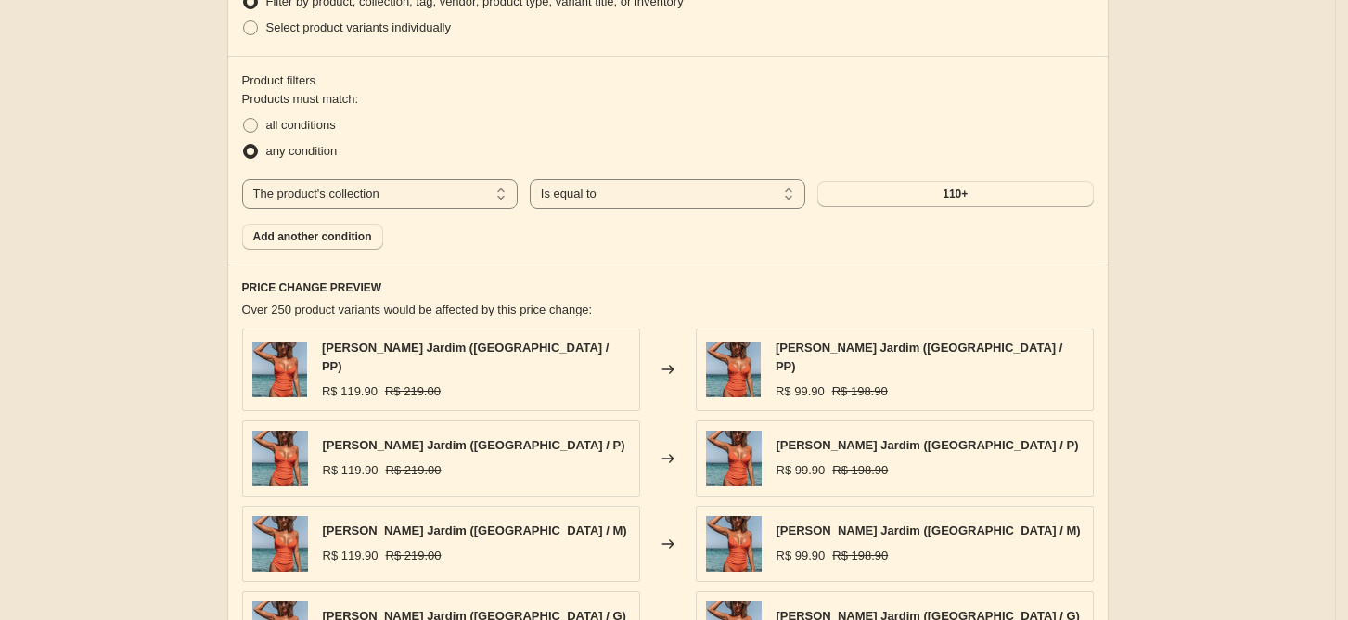
scroll to position [1824, 0]
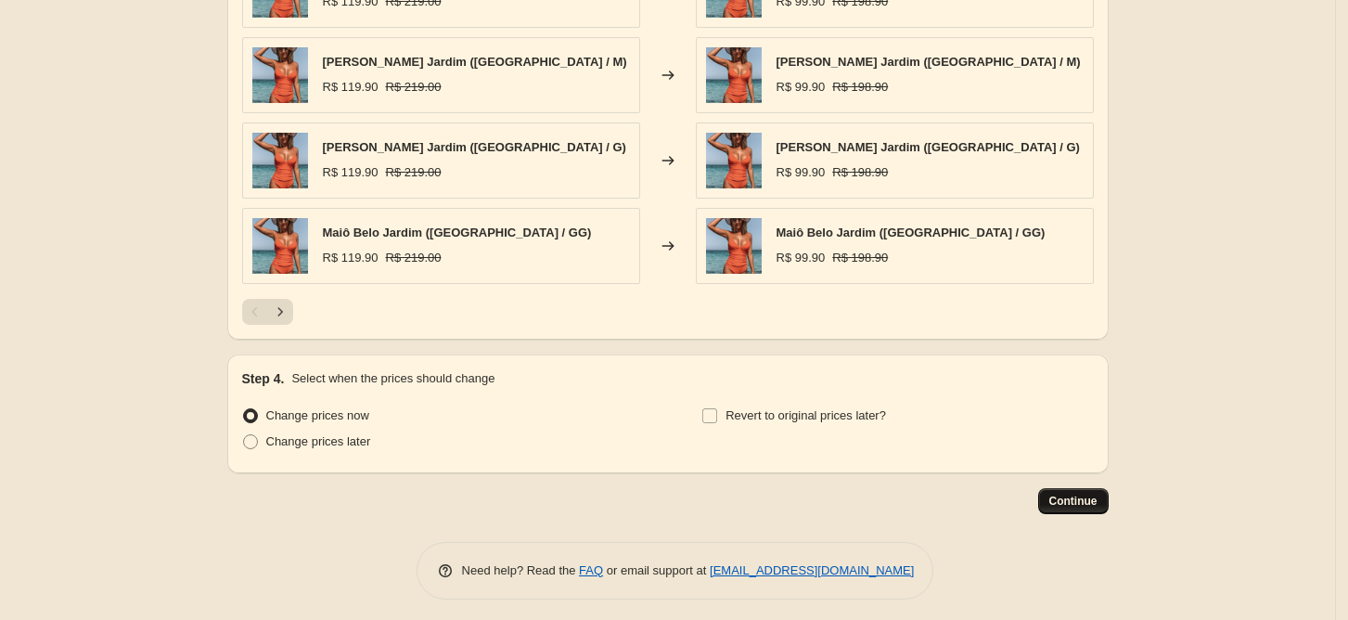
click at [1078, 494] on span "Continue" at bounding box center [1073, 501] width 48 height 15
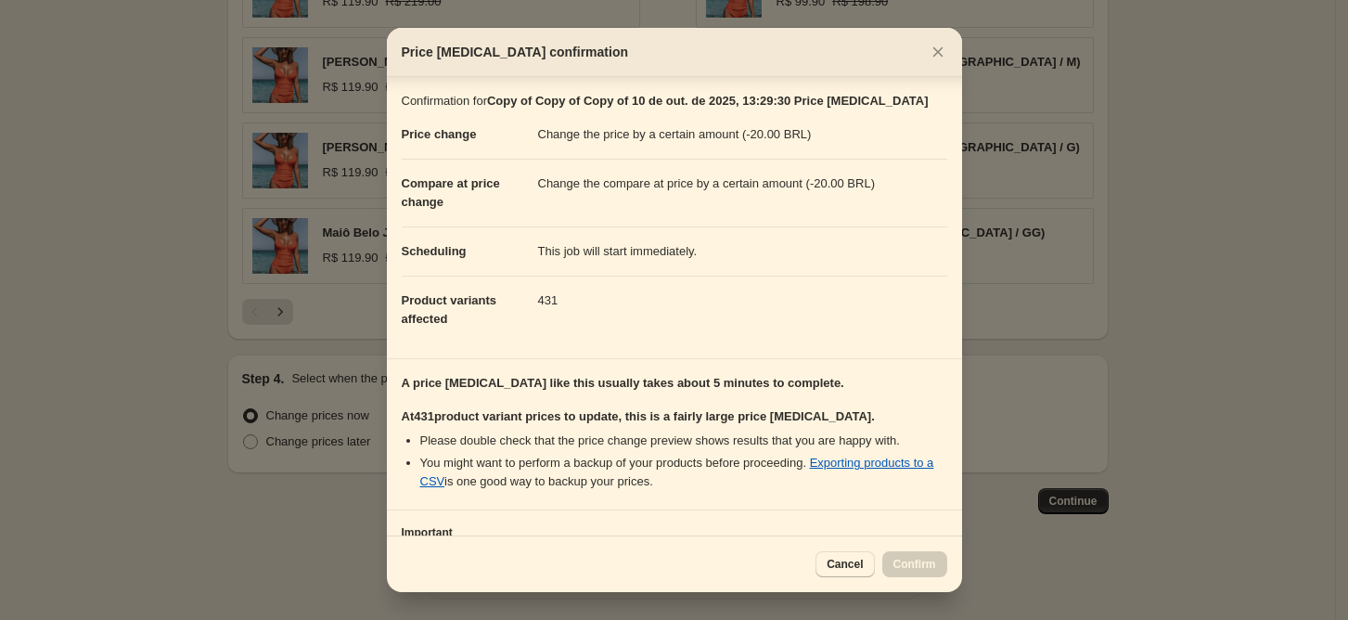
scroll to position [148, 0]
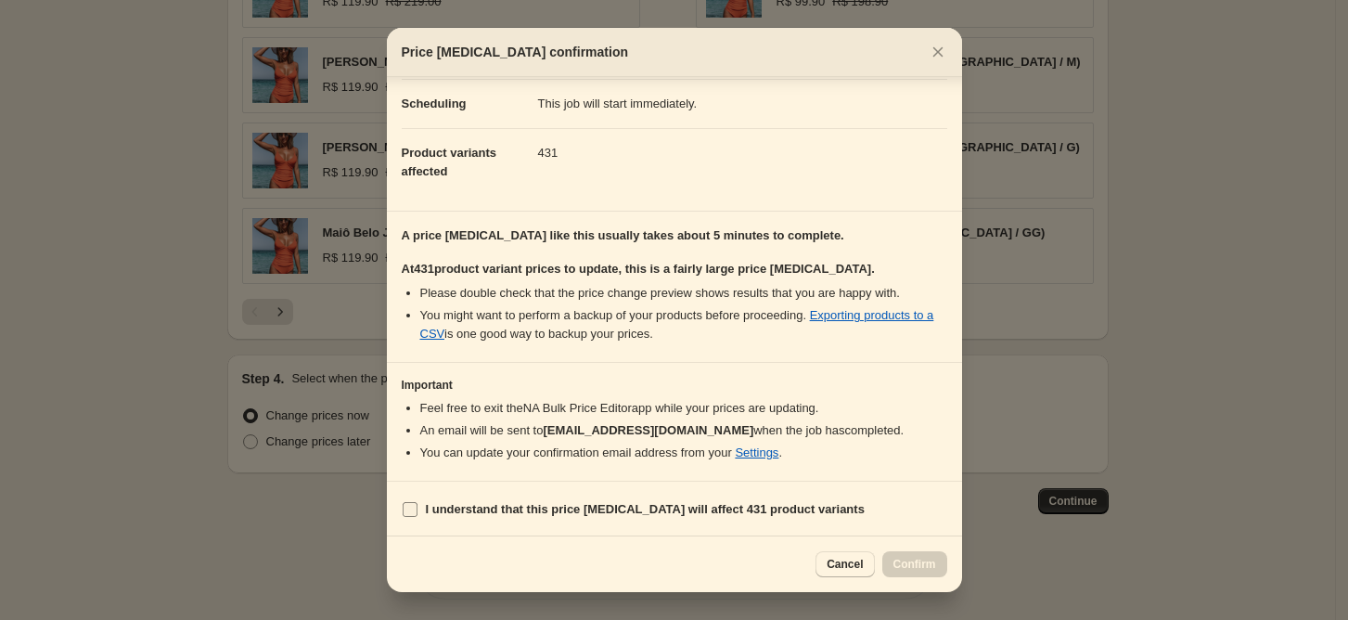
click at [524, 508] on b "I understand that this price [MEDICAL_DATA] will affect 431 product variants" at bounding box center [645, 509] width 439 height 14
click at [418, 508] on input "I understand that this price [MEDICAL_DATA] will affect 431 product variants" at bounding box center [410, 509] width 15 height 15
checkbox input "true"
click at [921, 567] on span "Confirm" at bounding box center [915, 564] width 43 height 15
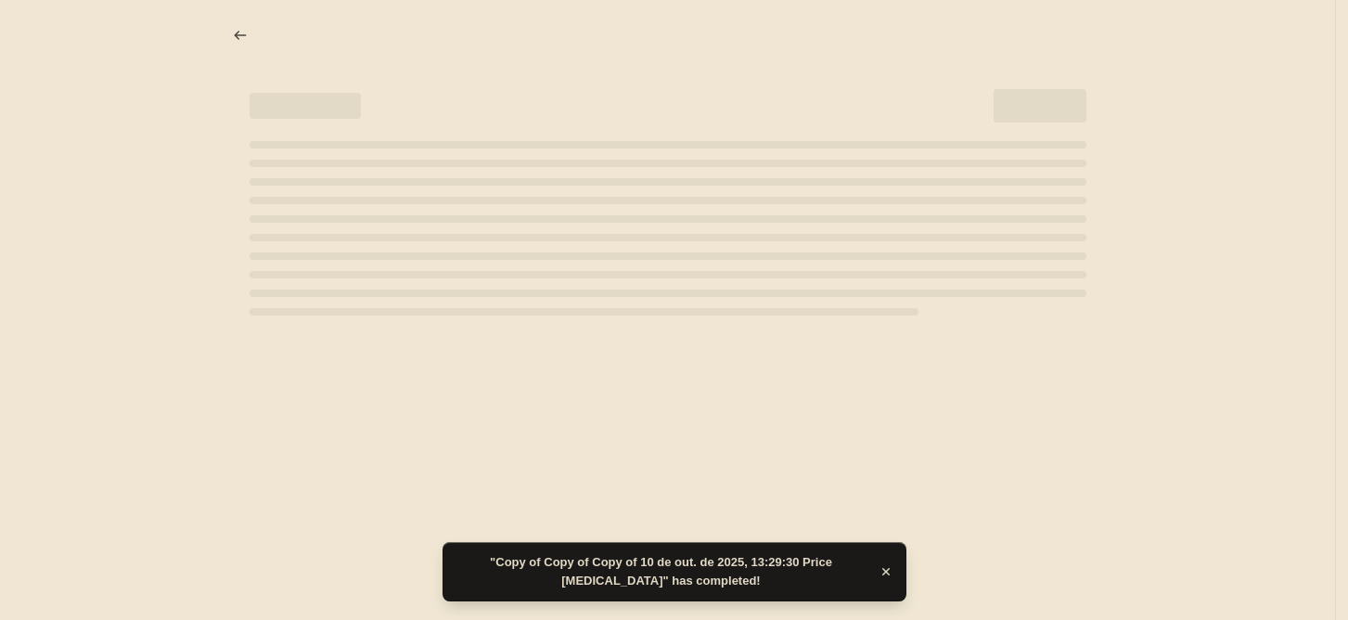
select select "by"
select select "collection"
